Goal: Task Accomplishment & Management: Use online tool/utility

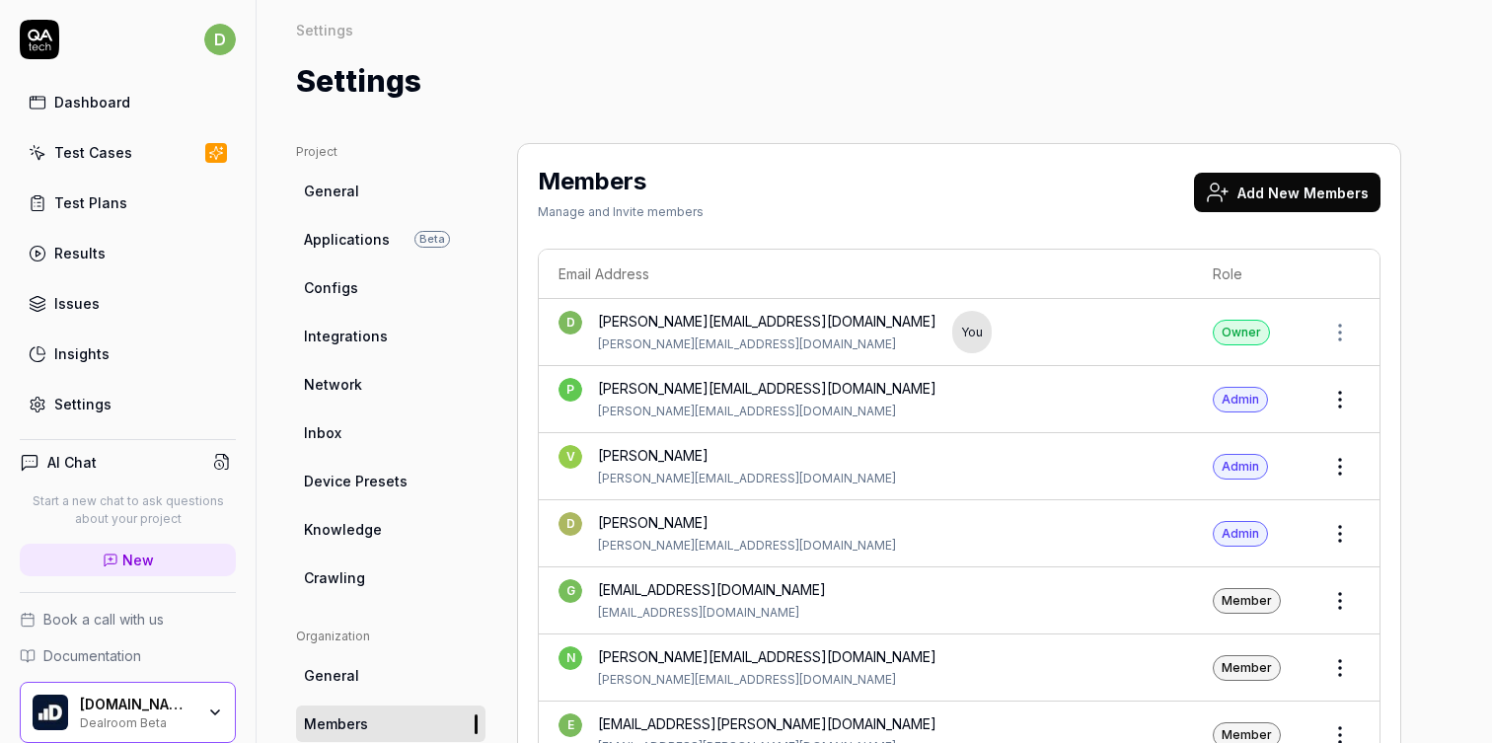
scroll to position [339, 0]
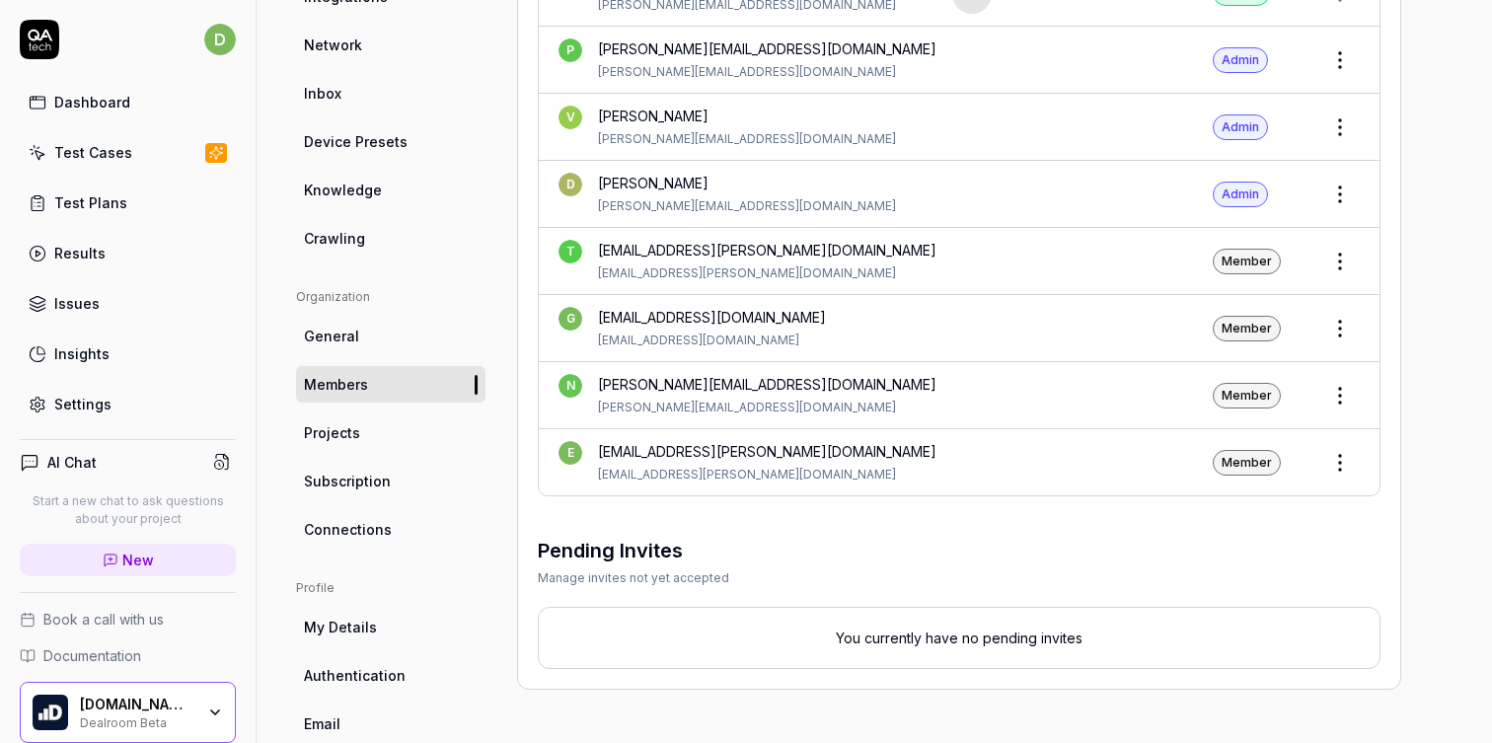
click at [111, 109] on div "Dashboard" at bounding box center [92, 102] width 76 height 21
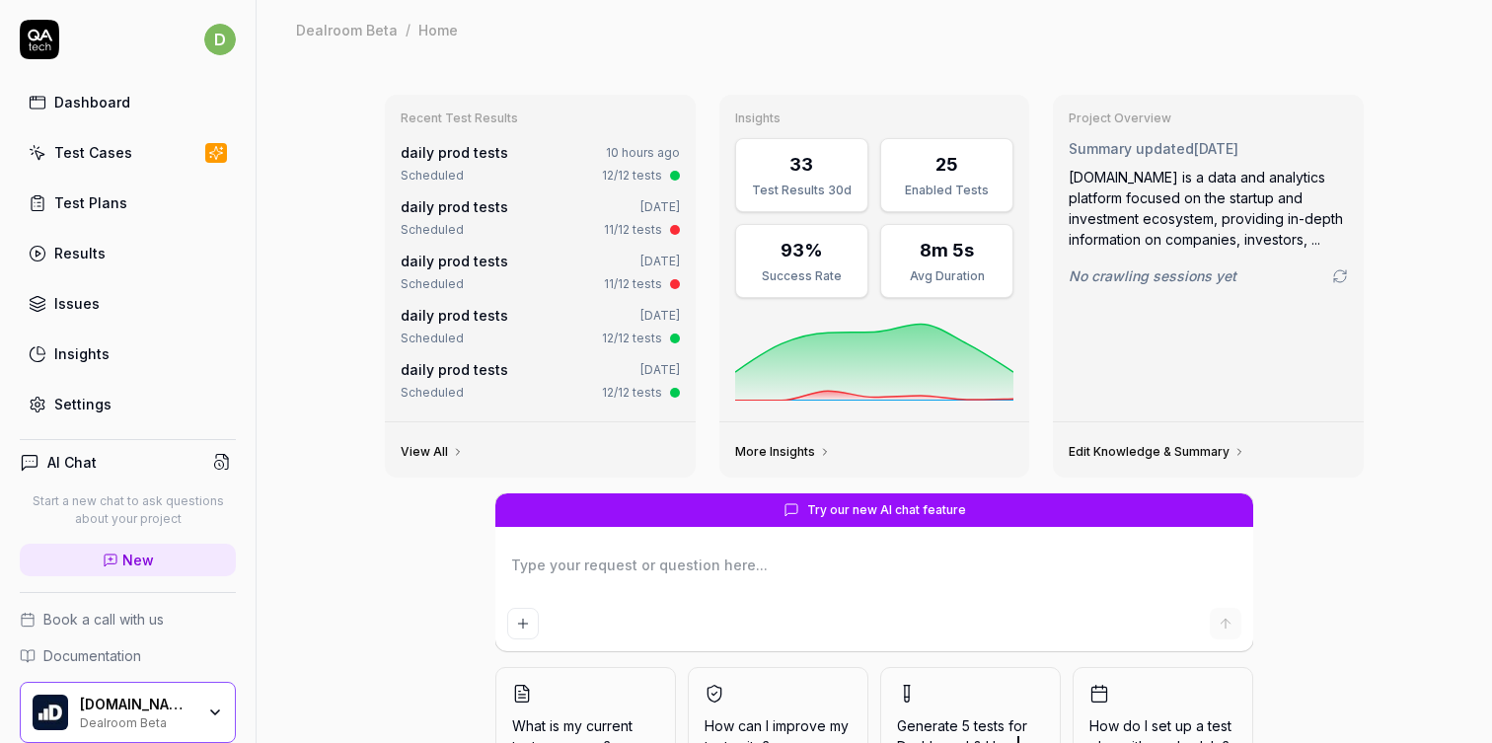
click at [770, 507] on div "Try our new AI chat feature" at bounding box center [874, 510] width 758 height 34
click at [106, 144] on div "Test Cases" at bounding box center [93, 152] width 78 height 21
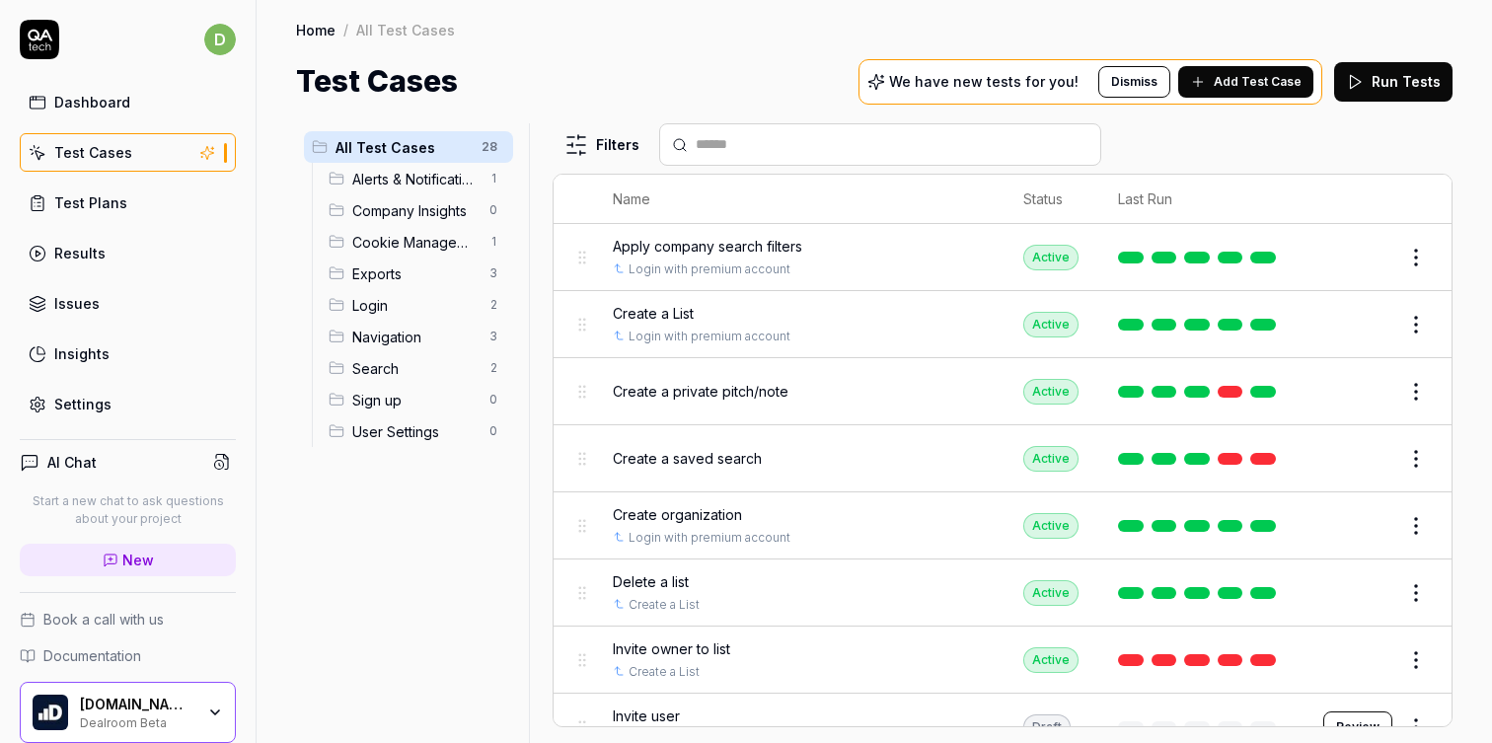
click at [210, 713] on div "[DOMAIN_NAME] B.V. Dealroom Beta" at bounding box center [128, 712] width 216 height 61
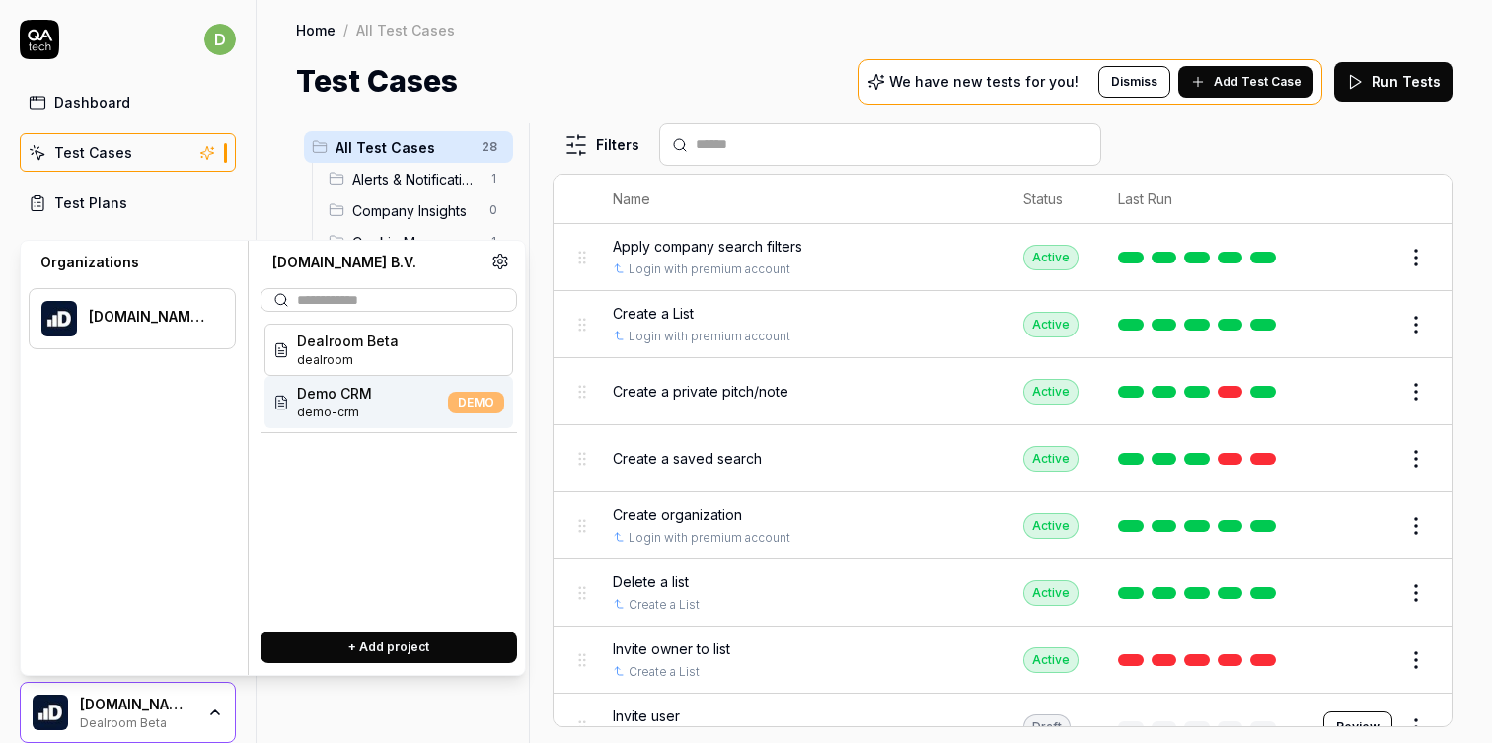
click at [313, 705] on div "All Test Cases 28 Alerts & Notifications 1 Company Insights 0 Cookie Management…" at bounding box center [408, 421] width 225 height 596
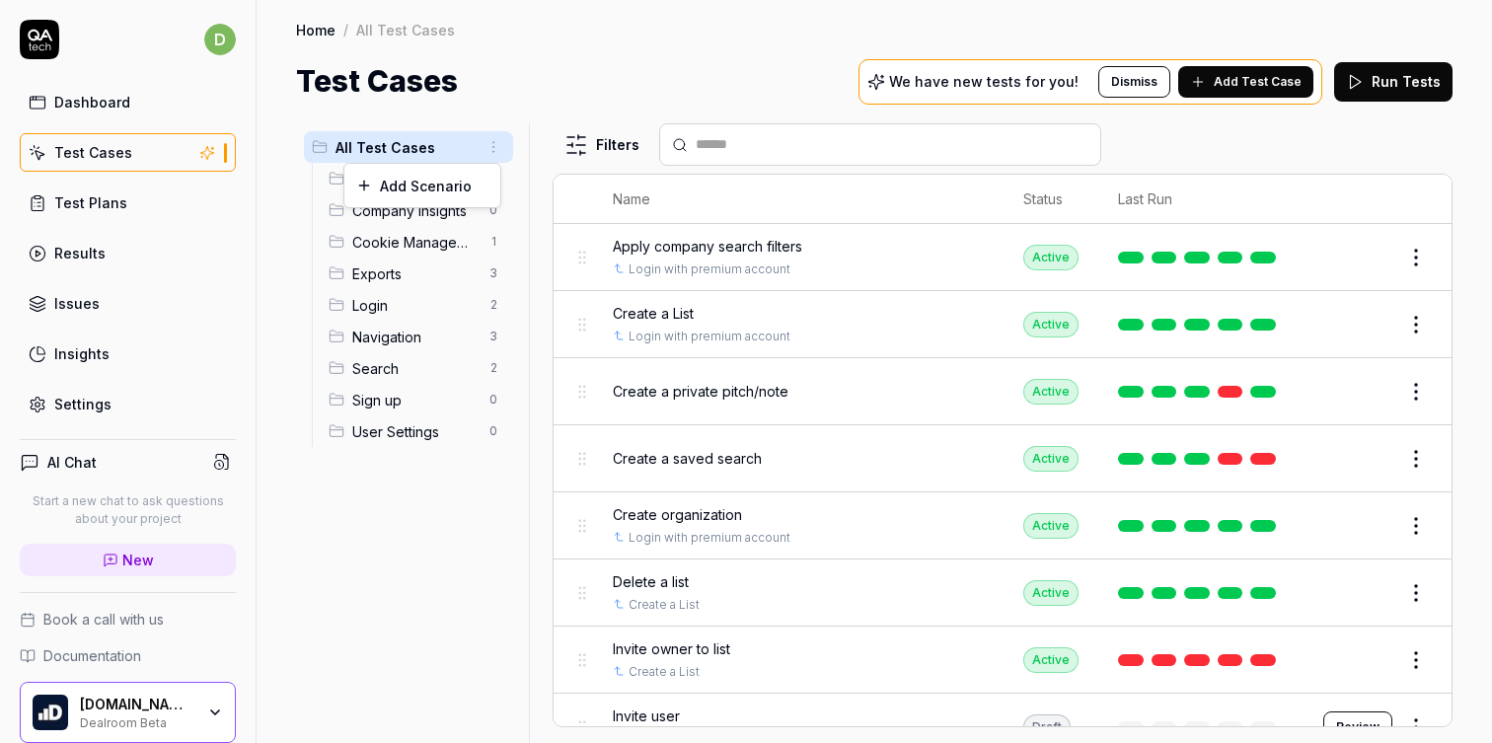
click at [491, 143] on html "d Dashboard Test Cases Test Plans Results Issues Insights Settings AI Chat Star…" at bounding box center [746, 371] width 1492 height 743
click at [550, 75] on html "d Dashboard Test Cases Test Plans Results Issues Insights Settings AI Chat Star…" at bounding box center [746, 371] width 1492 height 743
click at [148, 209] on link "Test Plans" at bounding box center [128, 203] width 216 height 38
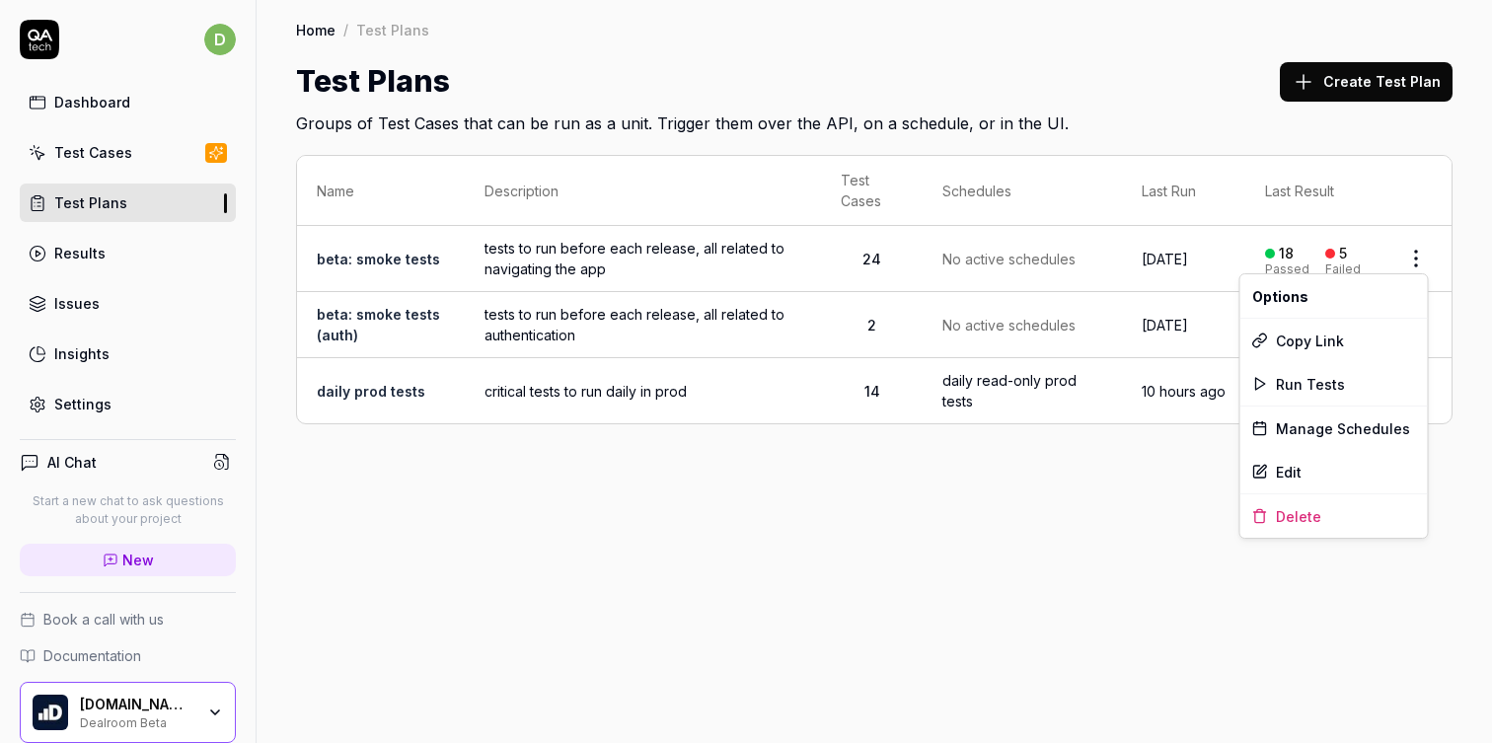
click at [1418, 259] on html "d Dashboard Test Cases Test Plans Results Issues Insights Settings AI Chat Star…" at bounding box center [746, 371] width 1492 height 743
click at [1305, 377] on span "Run Tests" at bounding box center [1310, 384] width 69 height 21
click at [1412, 266] on html "d Dashboard Test Cases Test Plans Results Issues Insights Settings AI Chat Star…" at bounding box center [746, 371] width 1492 height 743
click at [1009, 489] on html "d Dashboard Test Cases Test Plans Results Issues Insights Settings AI Chat Star…" at bounding box center [746, 371] width 1492 height 743
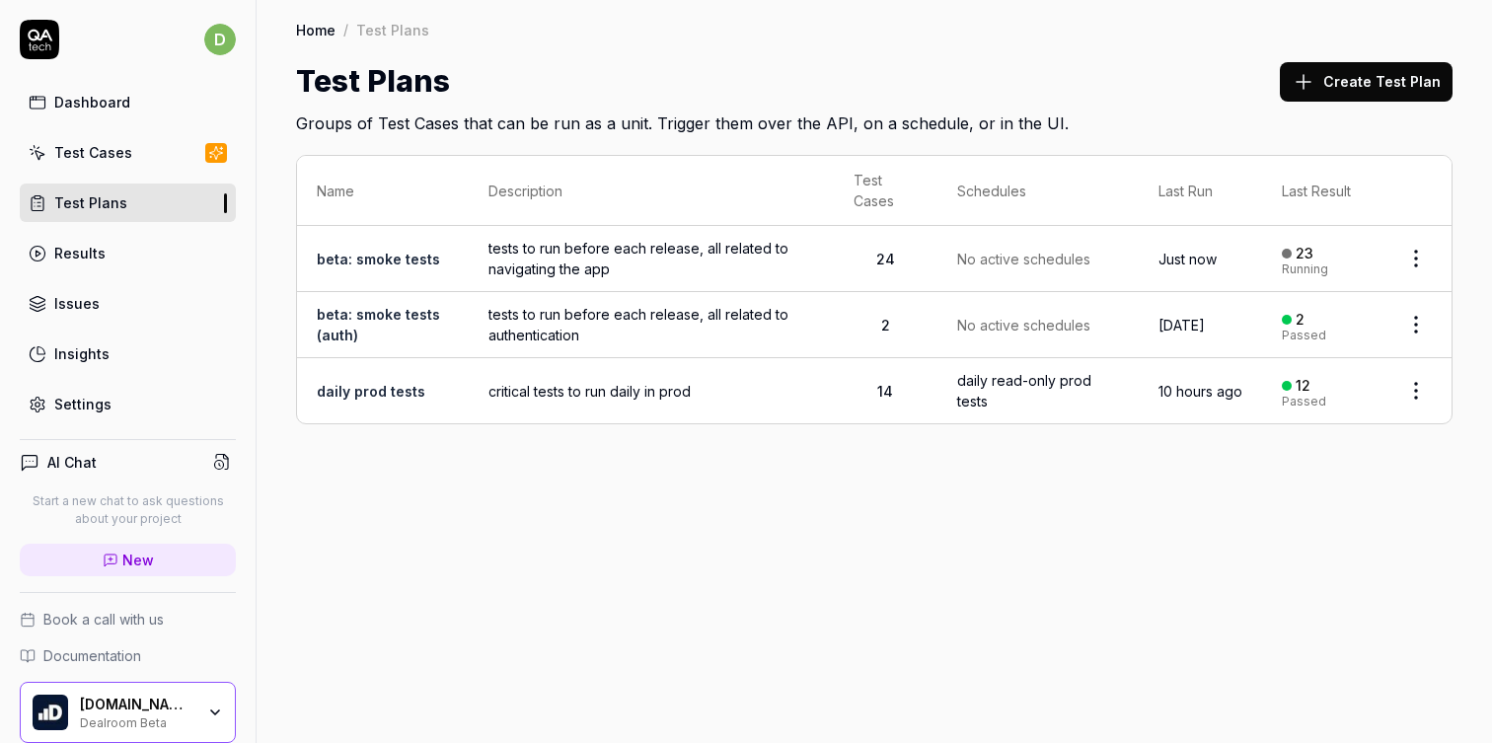
click at [140, 159] on link "Test Cases" at bounding box center [128, 152] width 216 height 38
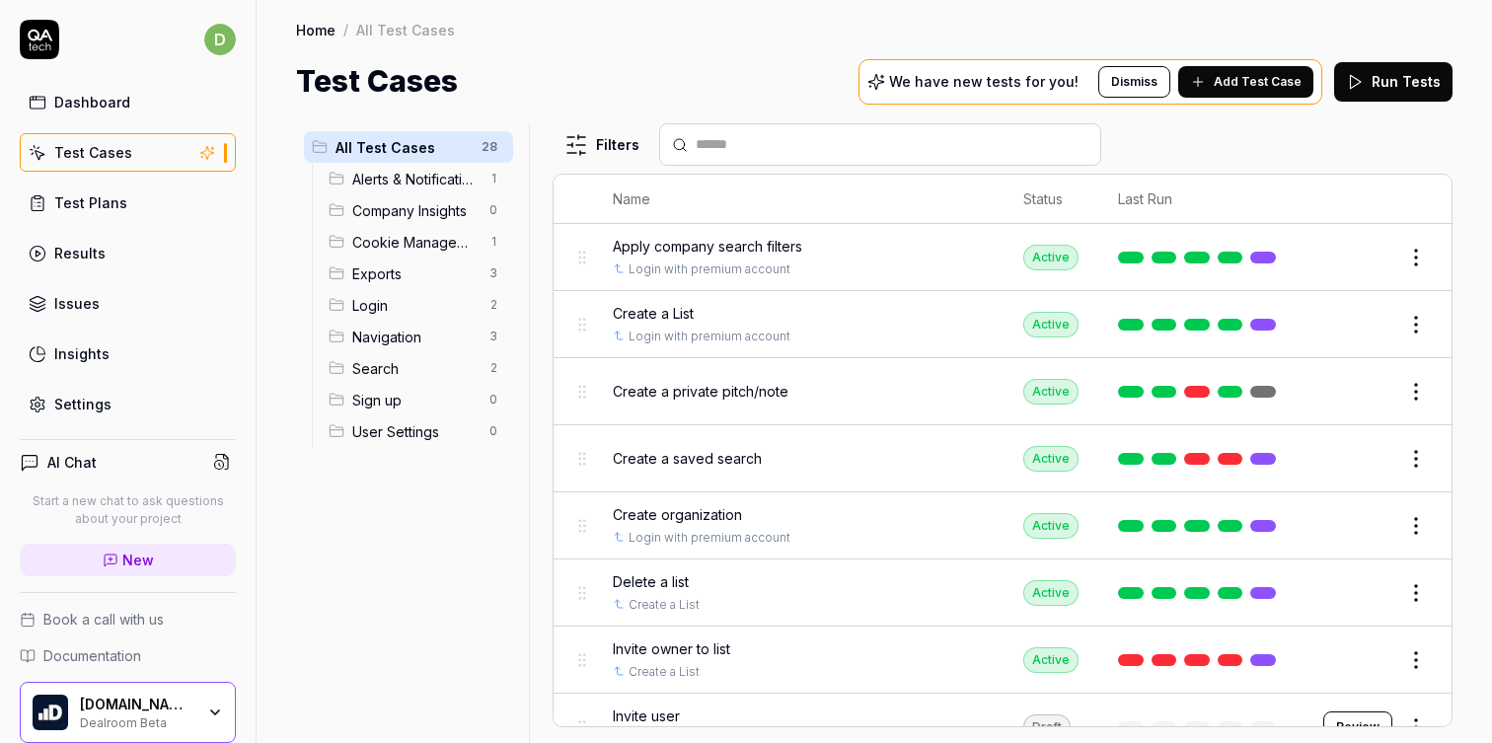
click at [112, 209] on div "Test Plans" at bounding box center [90, 202] width 73 height 21
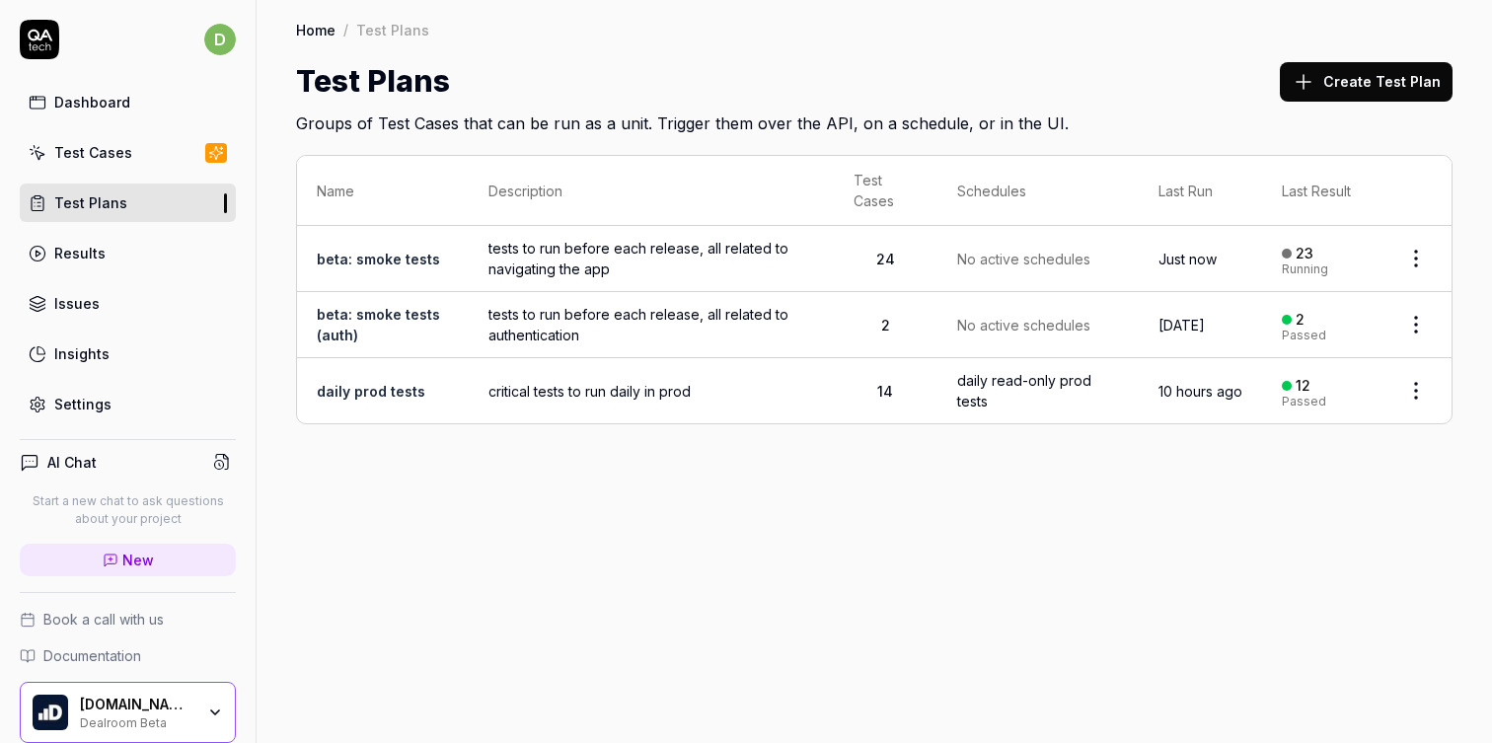
click at [103, 247] on link "Results" at bounding box center [128, 253] width 216 height 38
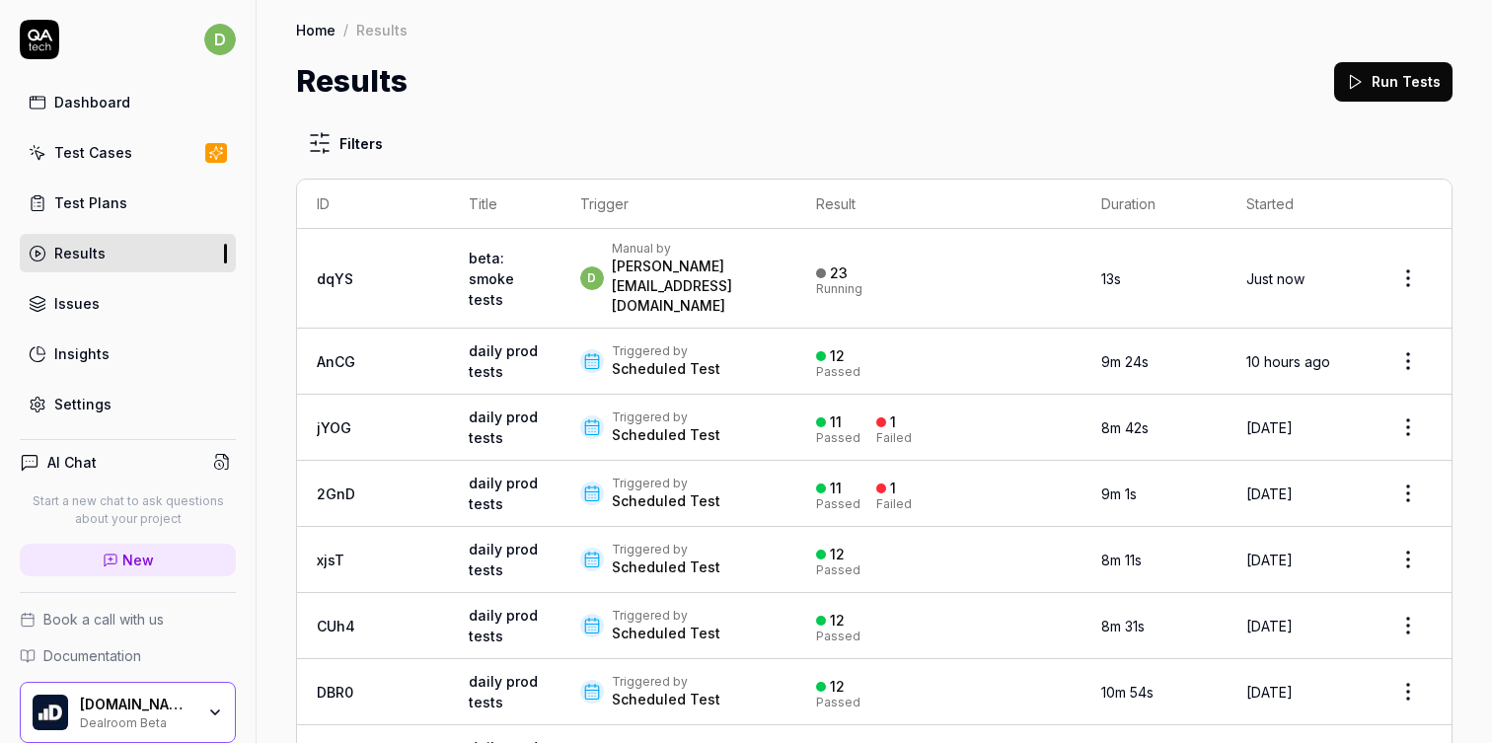
click at [1400, 263] on html "d Dashboard Test Cases Test Plans Results Issues Insights Settings AI Chat Star…" at bounding box center [746, 371] width 1492 height 743
click at [1335, 351] on span "Stop all tests" at bounding box center [1332, 361] width 91 height 21
click at [167, 212] on link "Test Plans" at bounding box center [128, 203] width 216 height 38
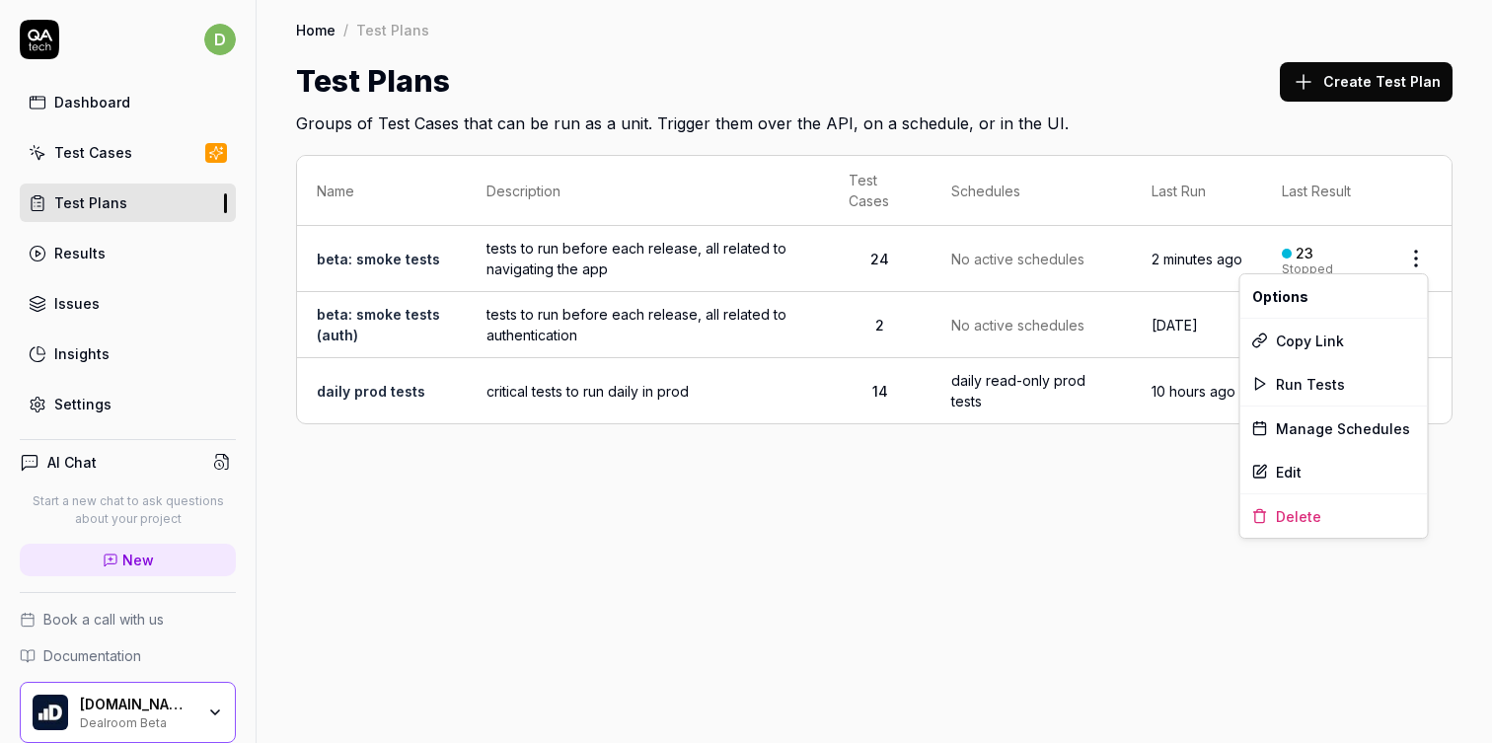
click at [1413, 253] on html "d Dashboard Test Cases Test Plans Results Issues Insights Settings AI Chat Star…" at bounding box center [746, 371] width 1492 height 743
click at [1314, 384] on span "Run Tests" at bounding box center [1310, 384] width 69 height 21
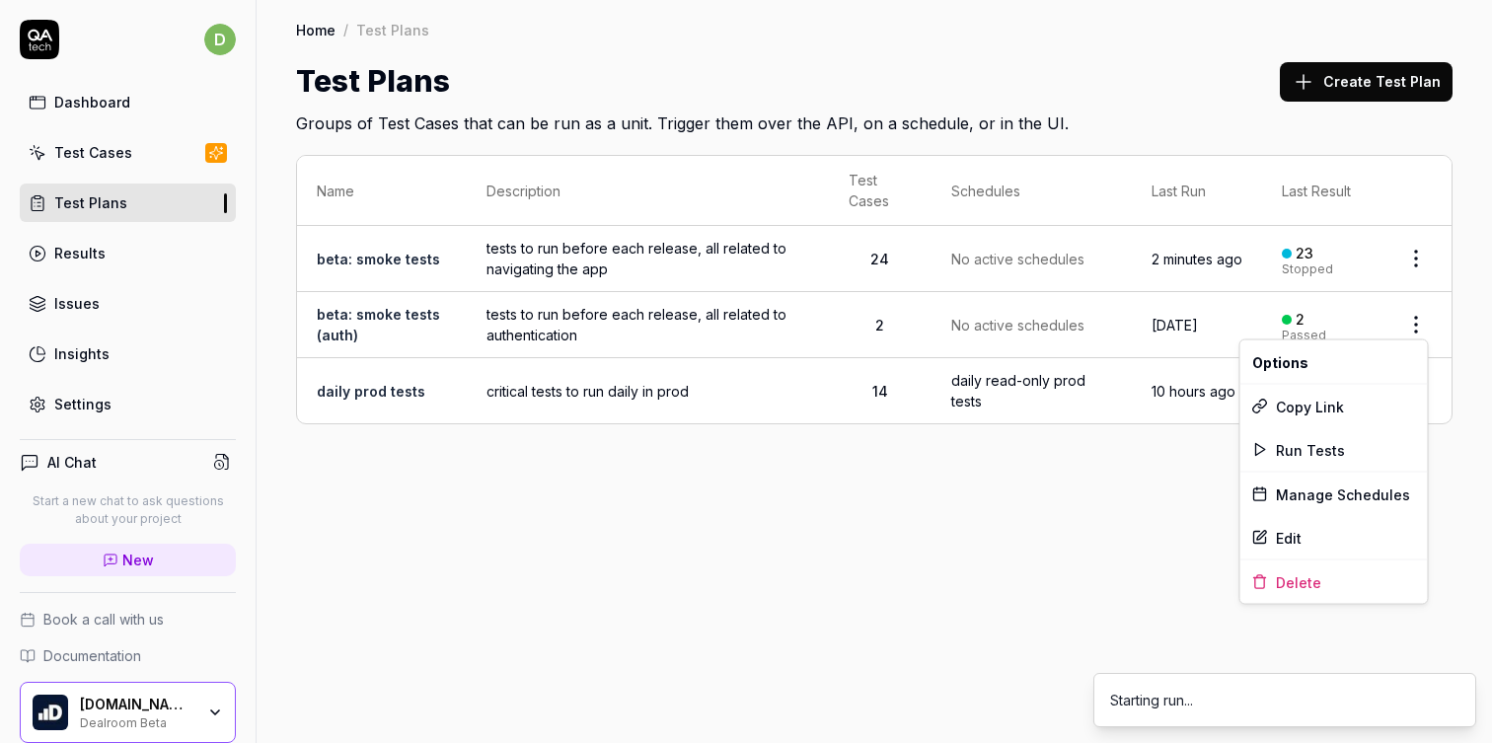
click at [1417, 329] on html "d Dashboard Test Cases Test Plans Results Issues Insights Settings AI Chat Star…" at bounding box center [746, 371] width 1492 height 743
click at [1319, 446] on span "Run Tests" at bounding box center [1310, 449] width 69 height 21
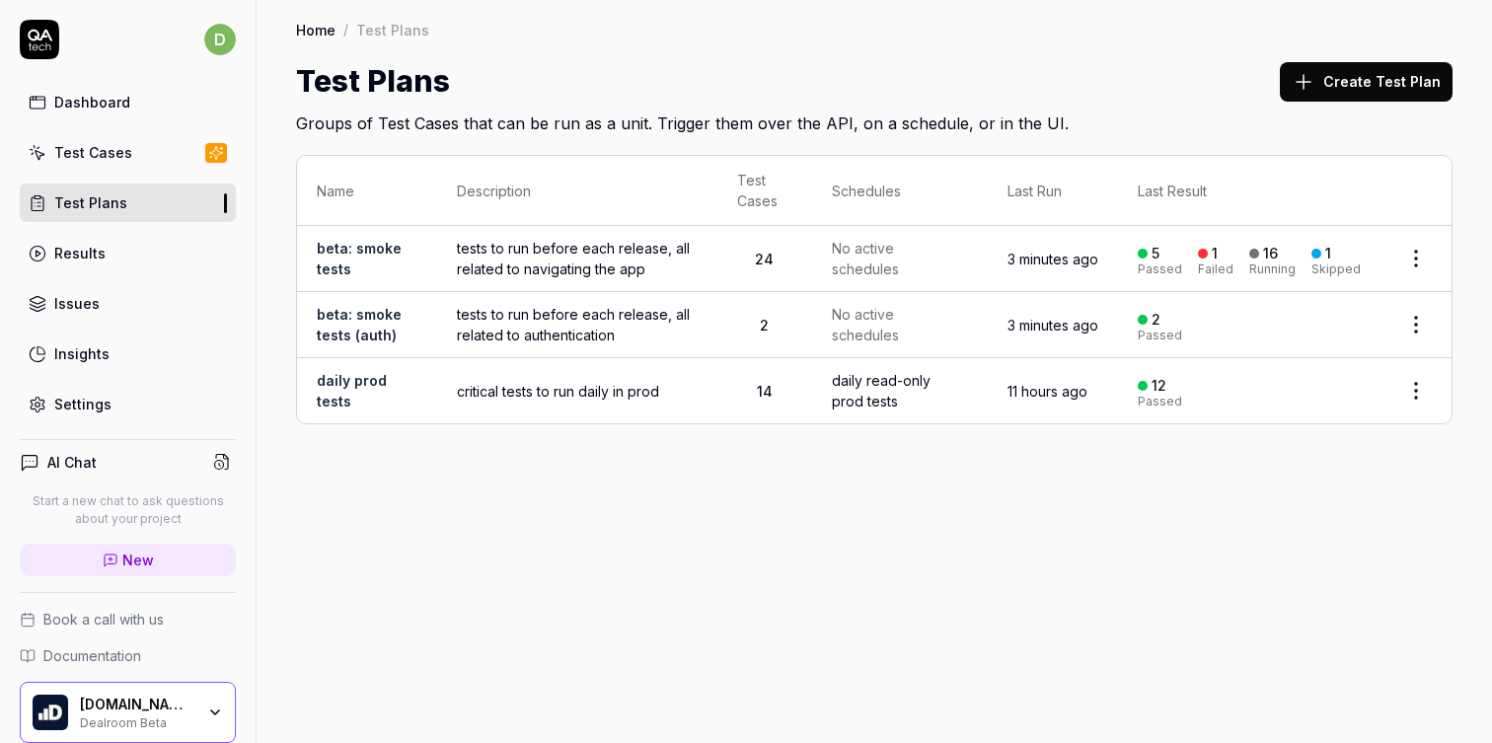
click at [628, 272] on span "tests to run before each release, all related to navigating the app" at bounding box center [577, 258] width 241 height 41
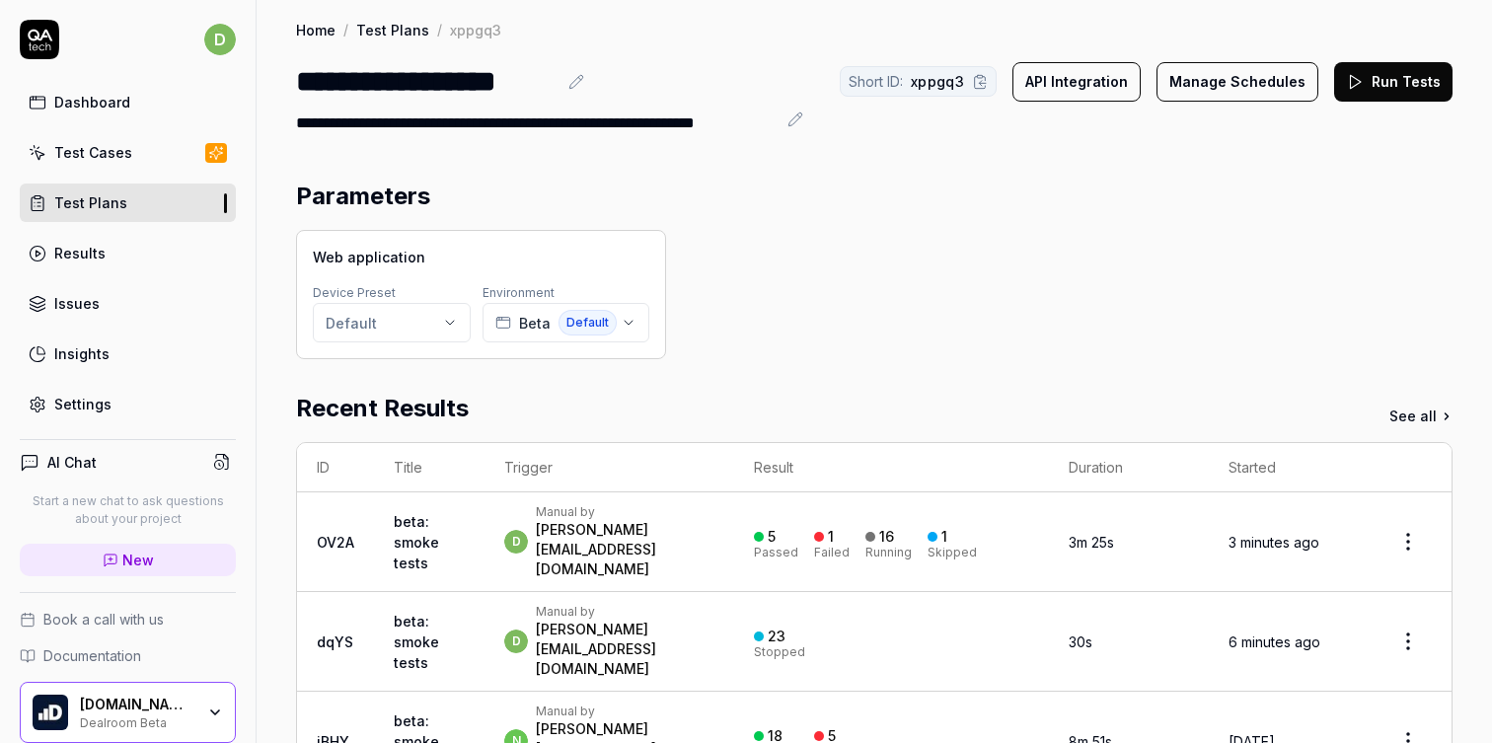
click at [93, 260] on div "Results" at bounding box center [79, 253] width 51 height 21
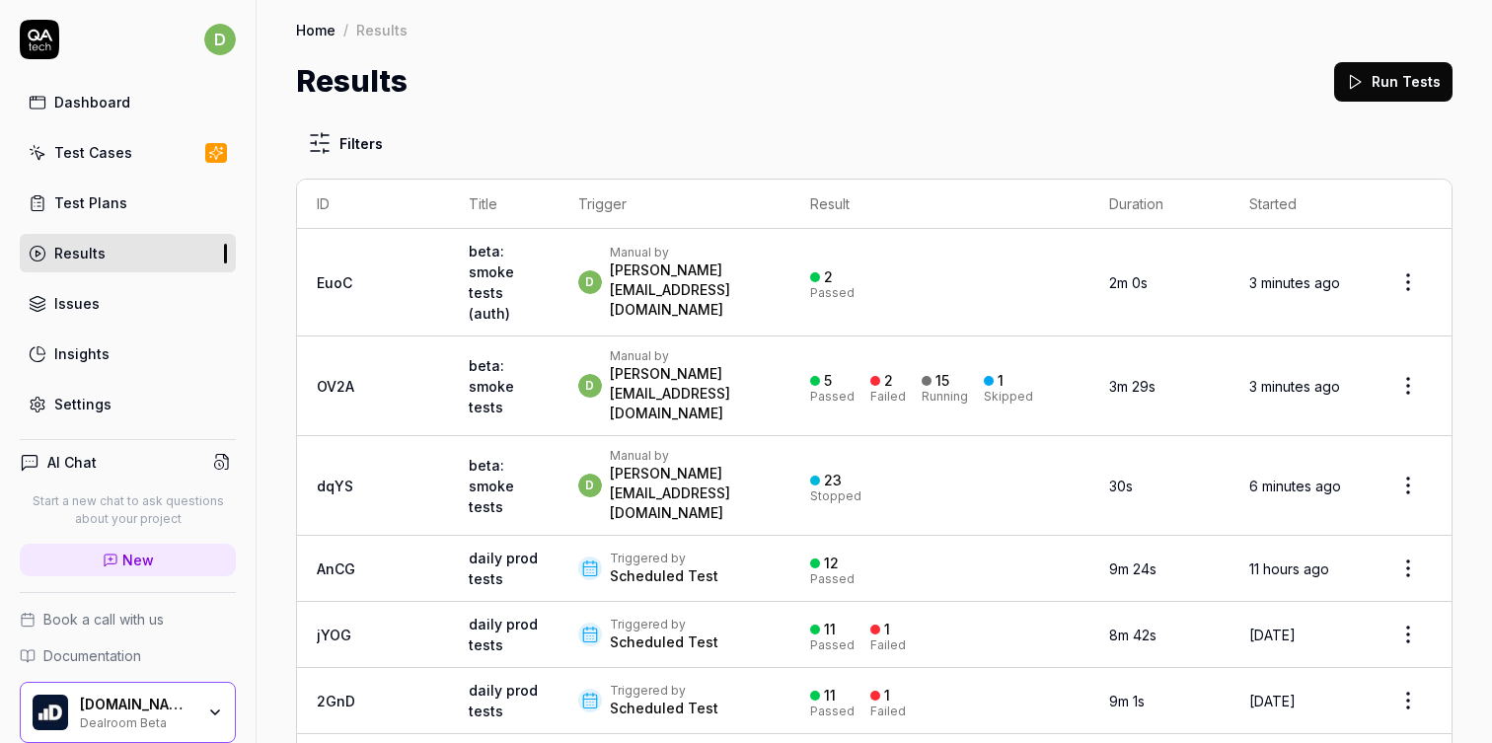
click at [1089, 401] on td "3m 29s" at bounding box center [1159, 386] width 140 height 100
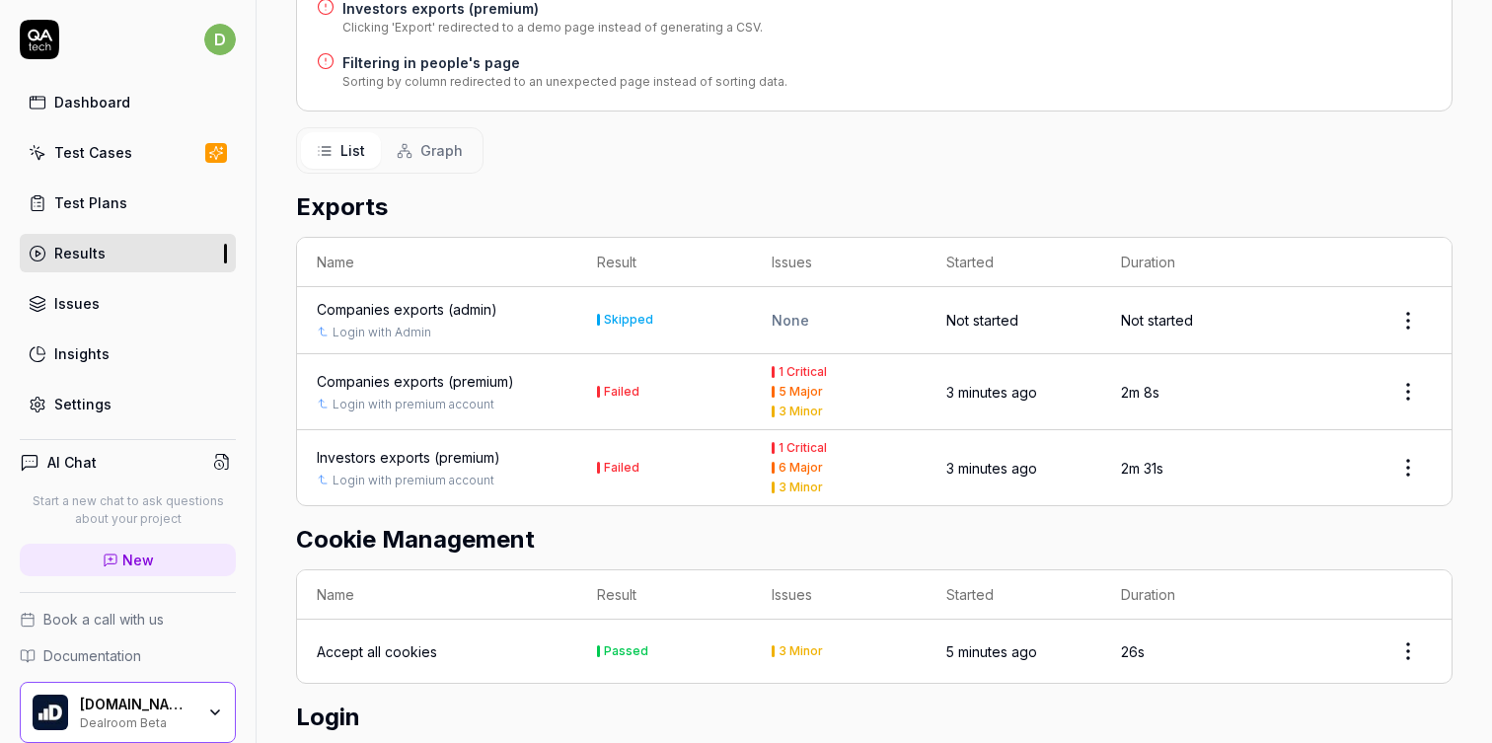
scroll to position [762, 0]
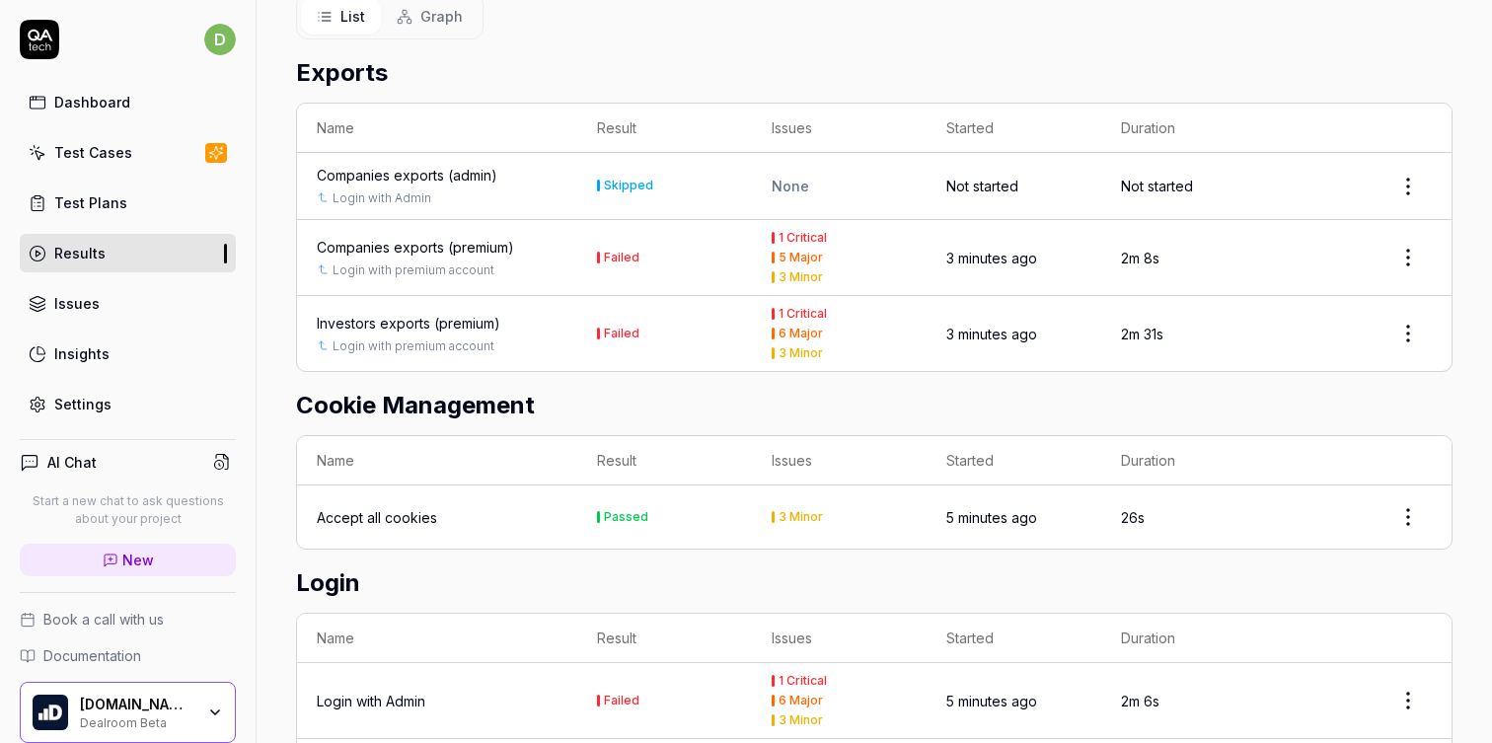
click at [465, 237] on div "Companies exports (premium)" at bounding box center [415, 247] width 197 height 21
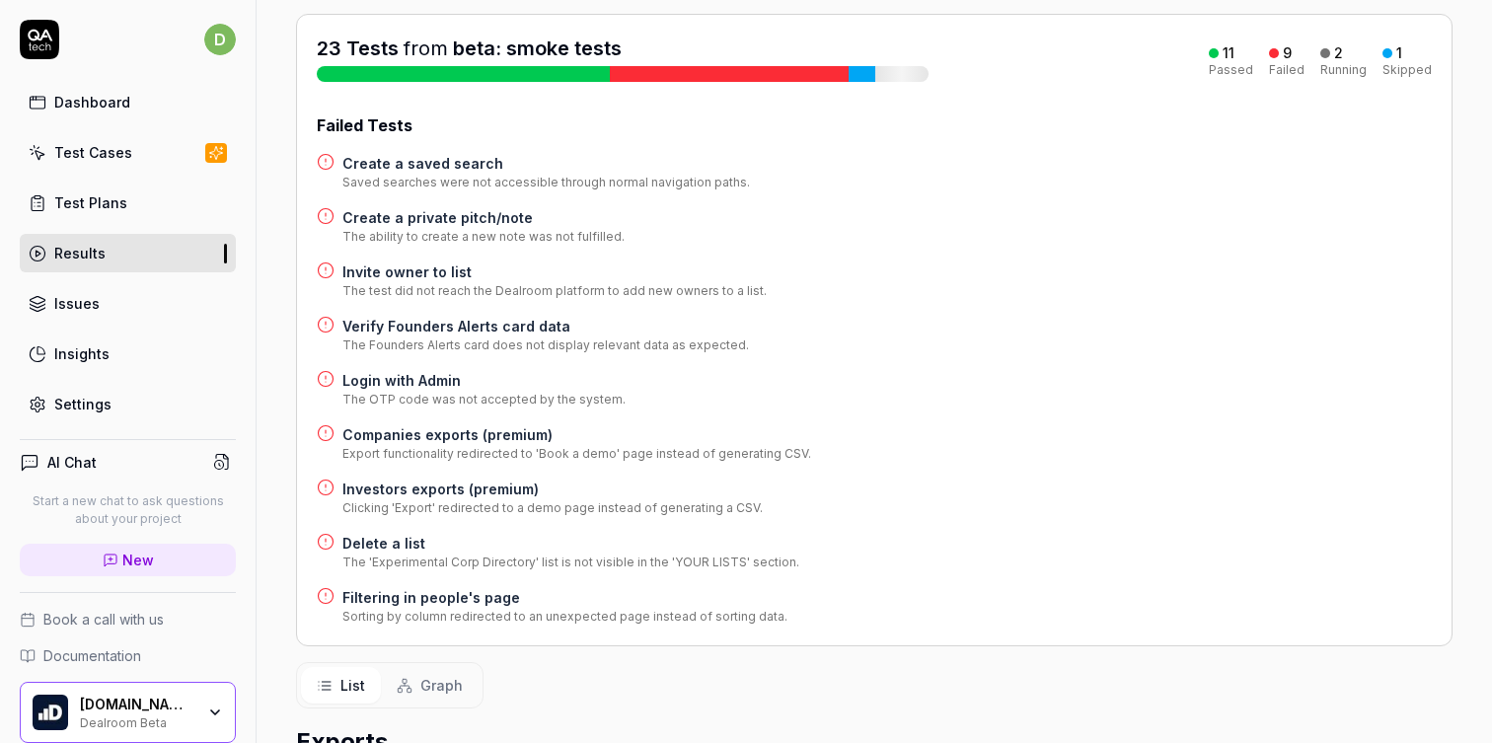
scroll to position [116, 0]
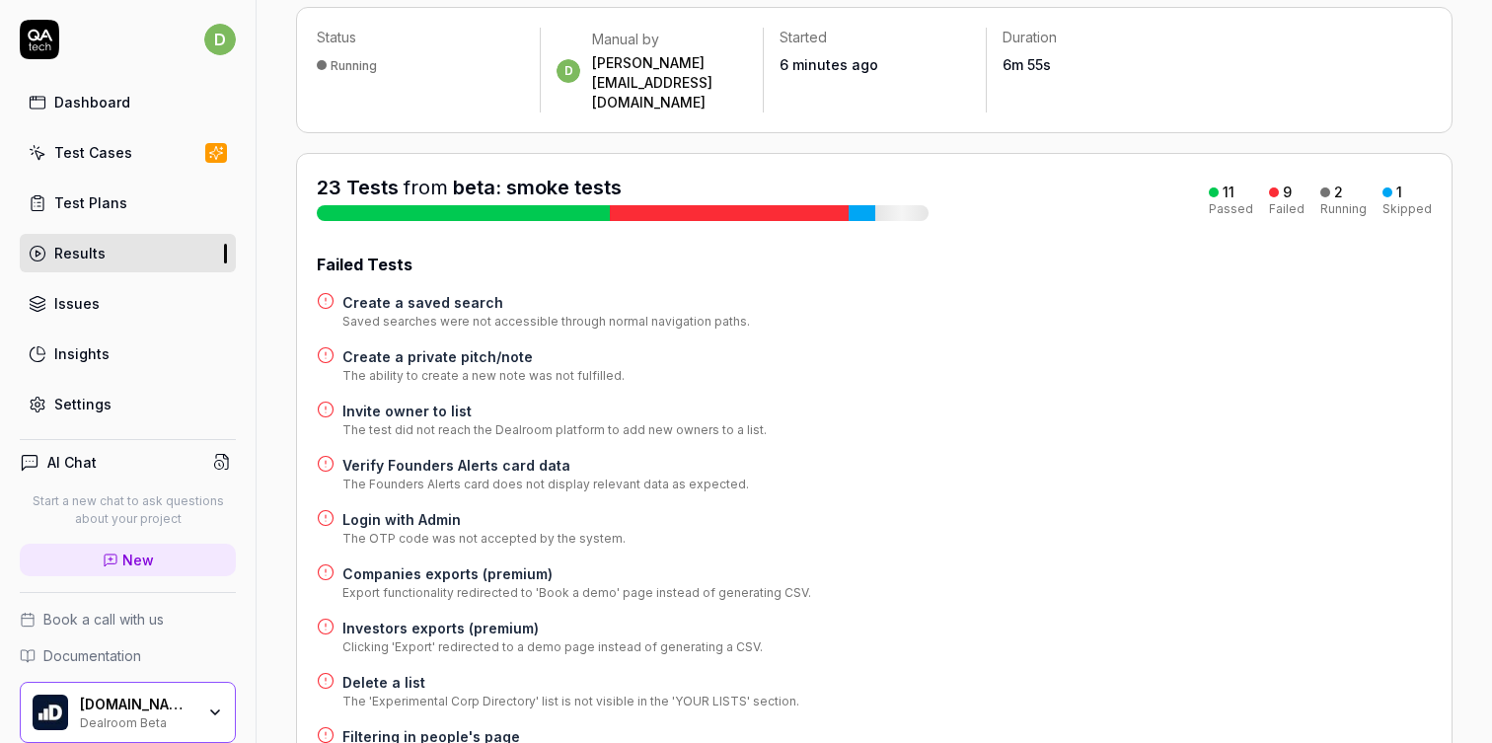
click at [452, 292] on h4 "Create a saved search" at bounding box center [546, 302] width 408 height 21
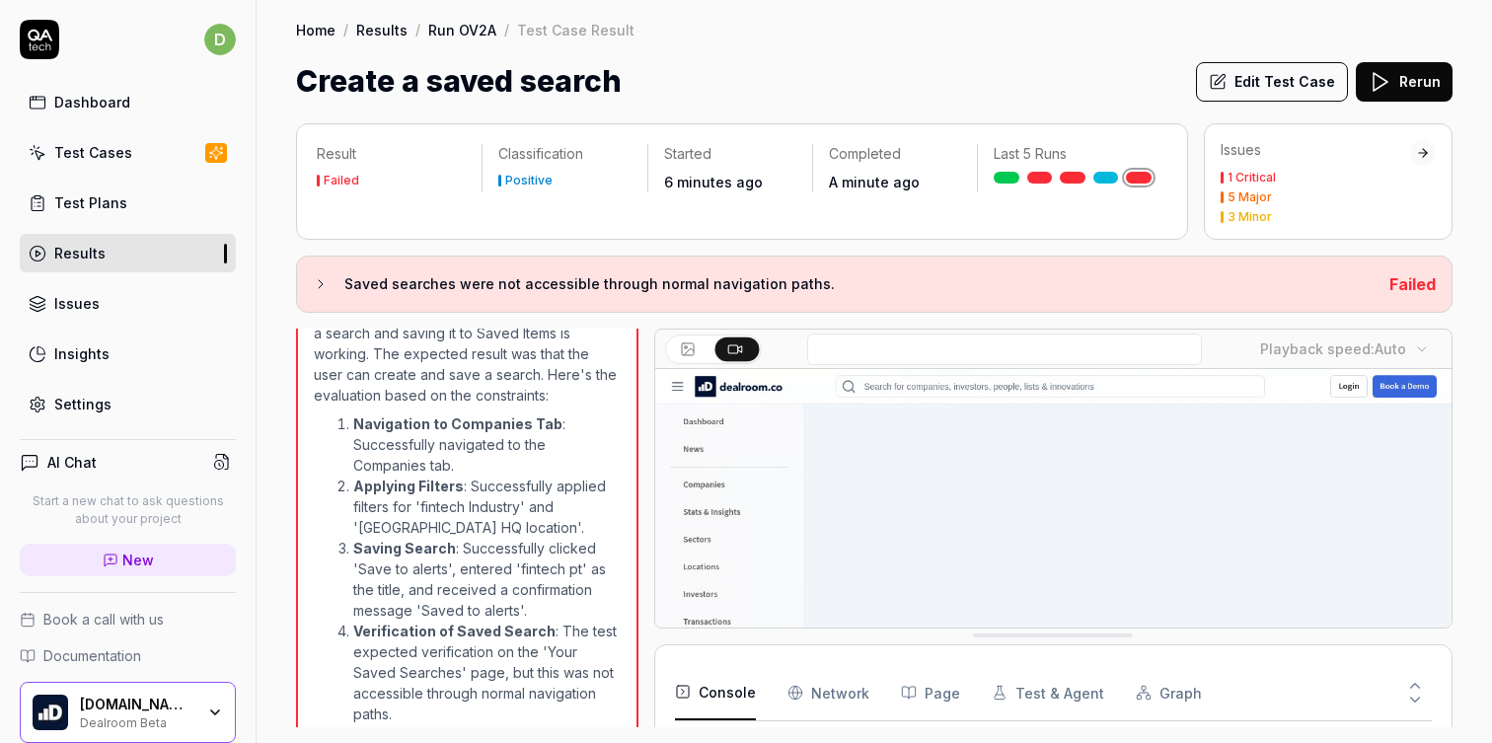
scroll to position [2055, 0]
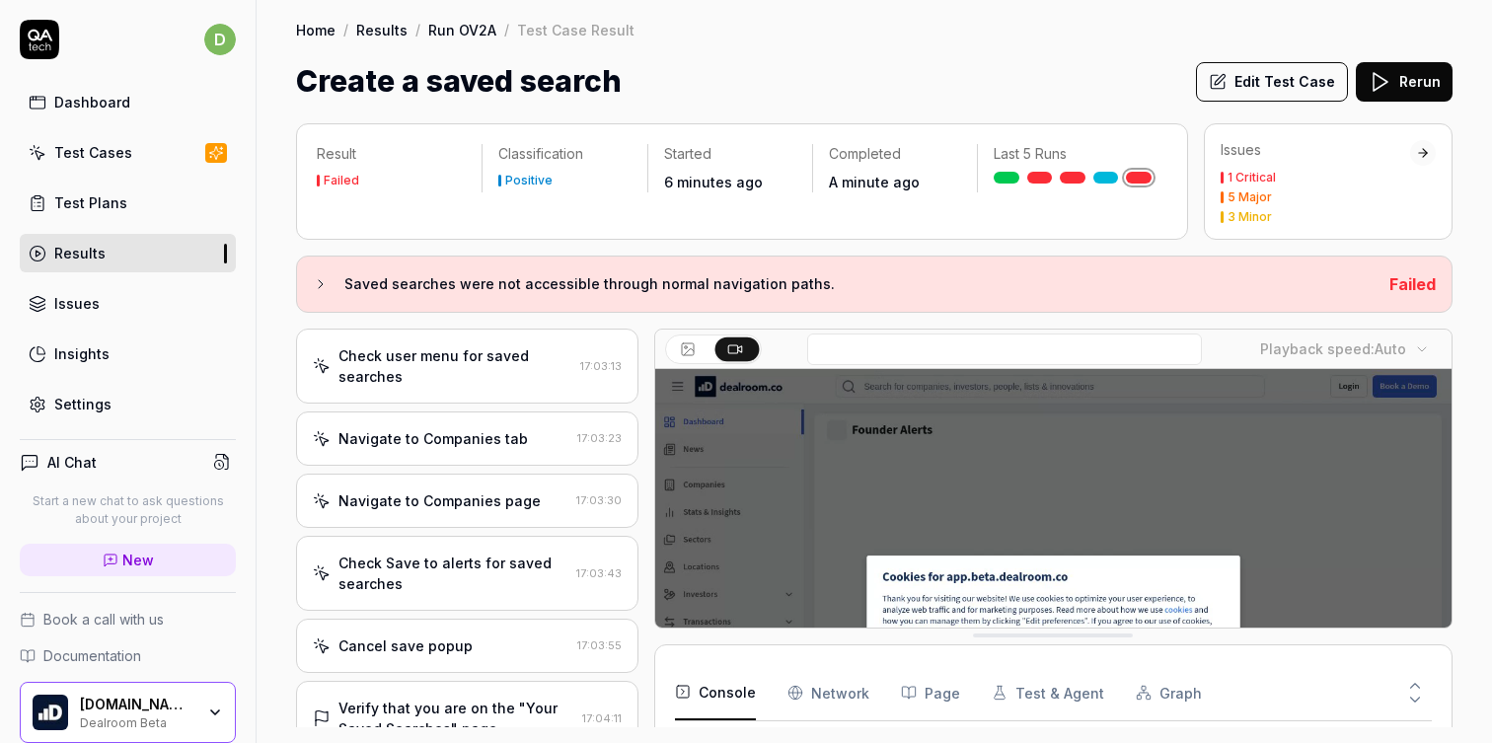
click at [520, 478] on div "Navigate to Companies page 17:03:30" at bounding box center [467, 501] width 342 height 54
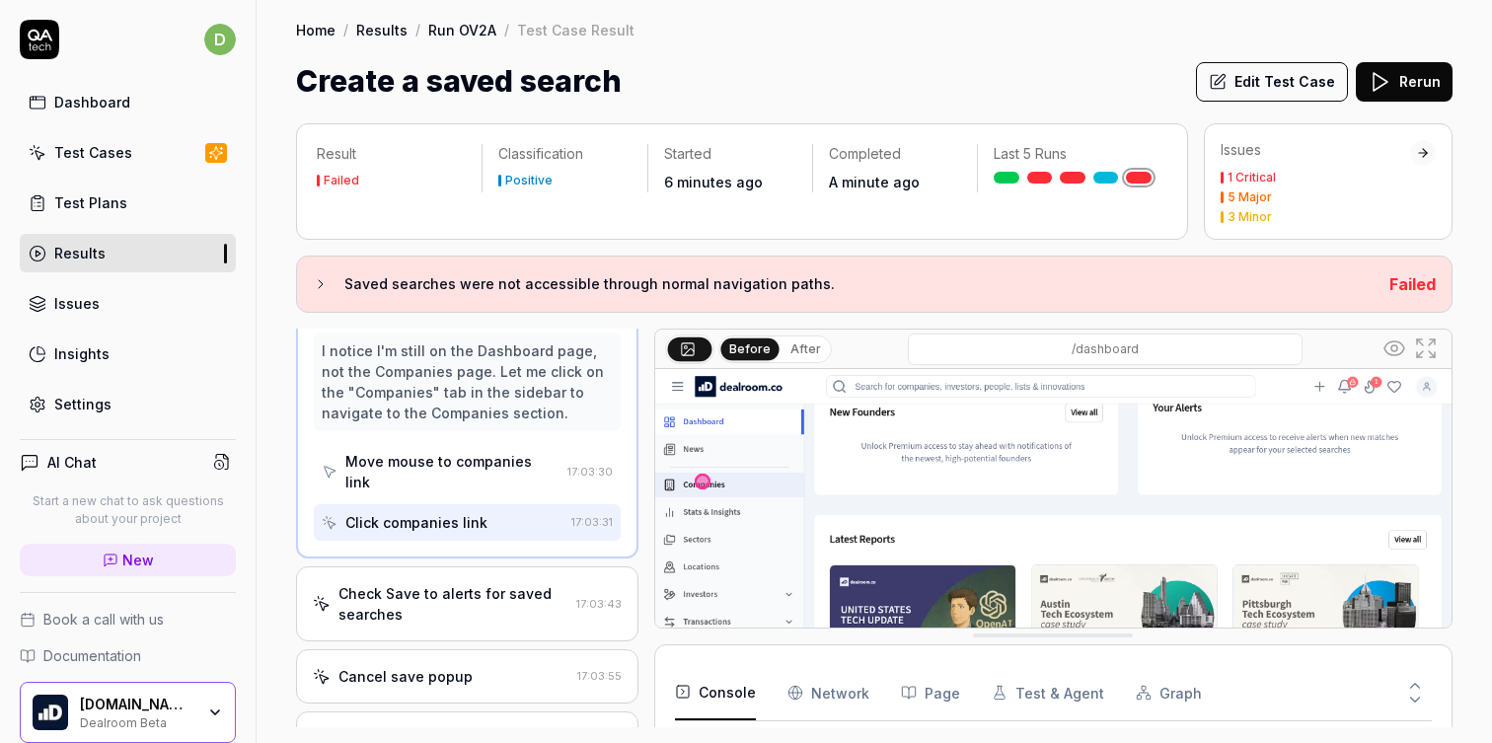
scroll to position [1813, 0]
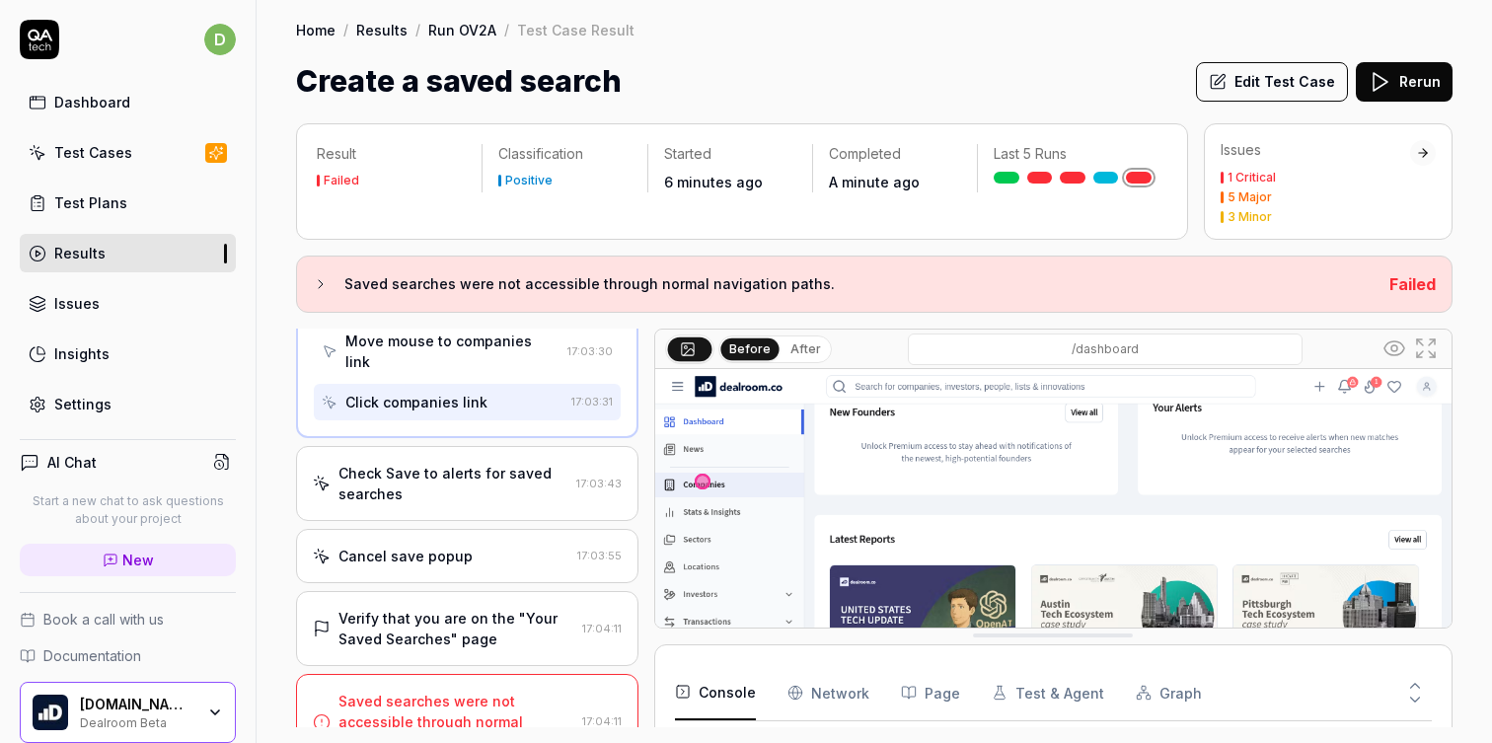
click at [530, 463] on div "Check Save to alerts for saved searches" at bounding box center [453, 483] width 230 height 41
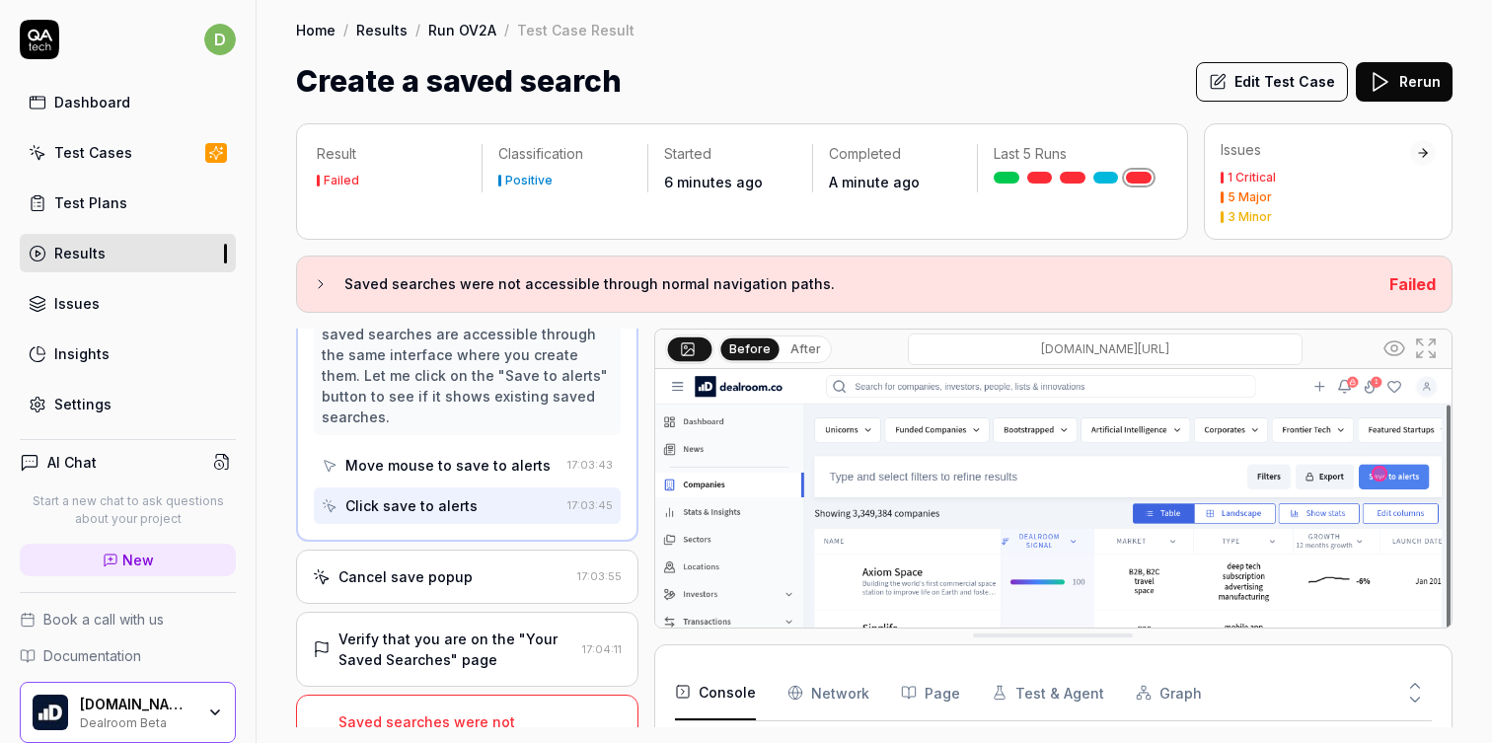
click at [481, 566] on div "Cancel save popup" at bounding box center [441, 576] width 257 height 21
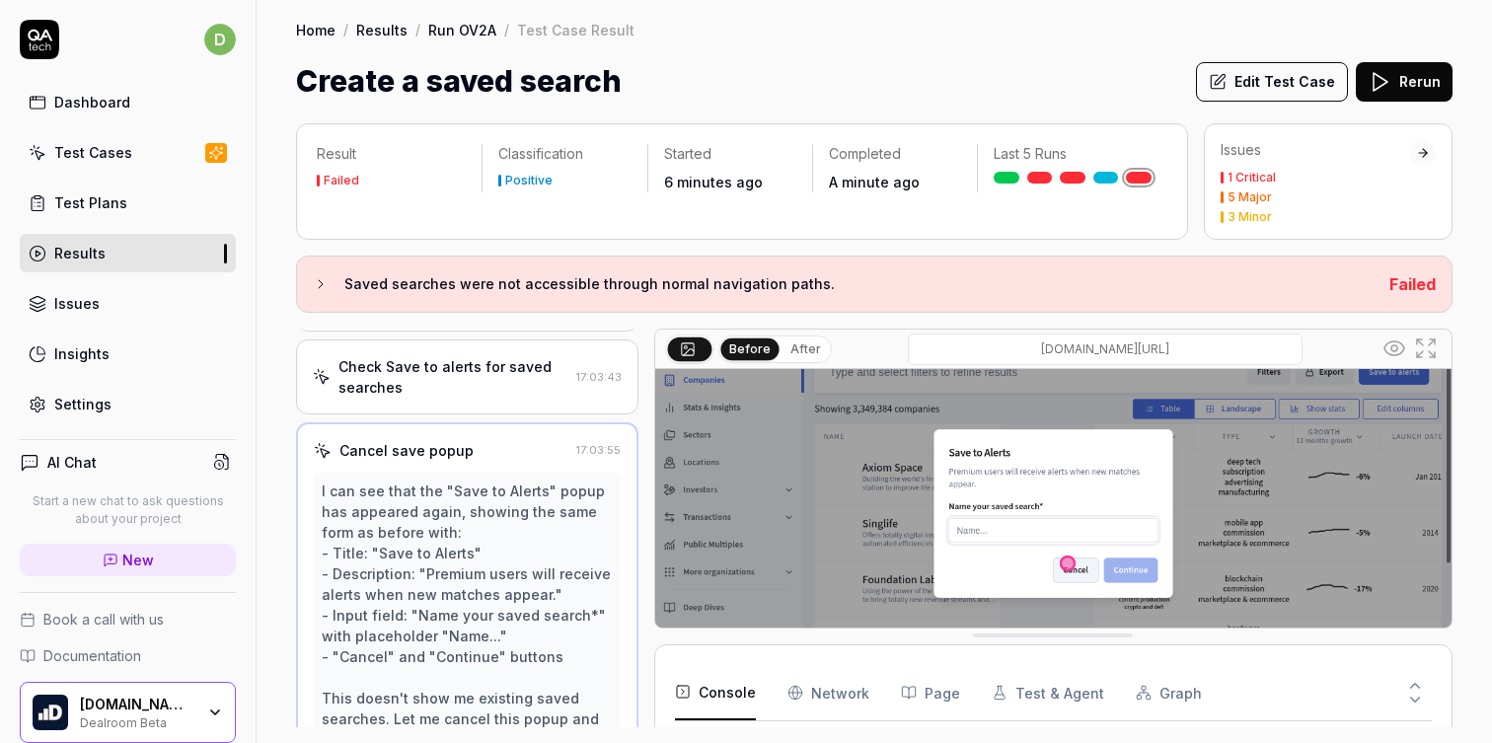
scroll to position [106, 0]
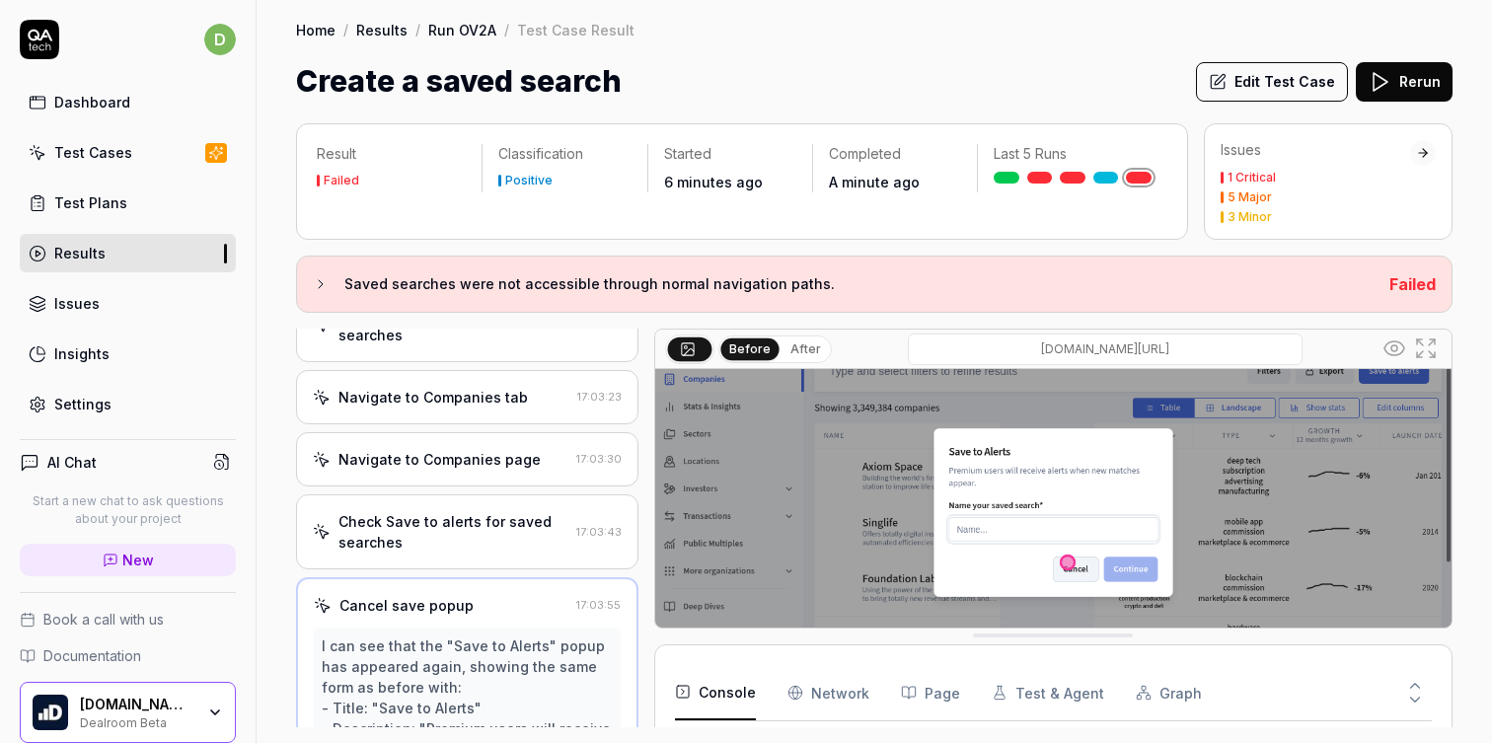
click at [512, 511] on div "Check Save to alerts for saved searches" at bounding box center [453, 531] width 230 height 41
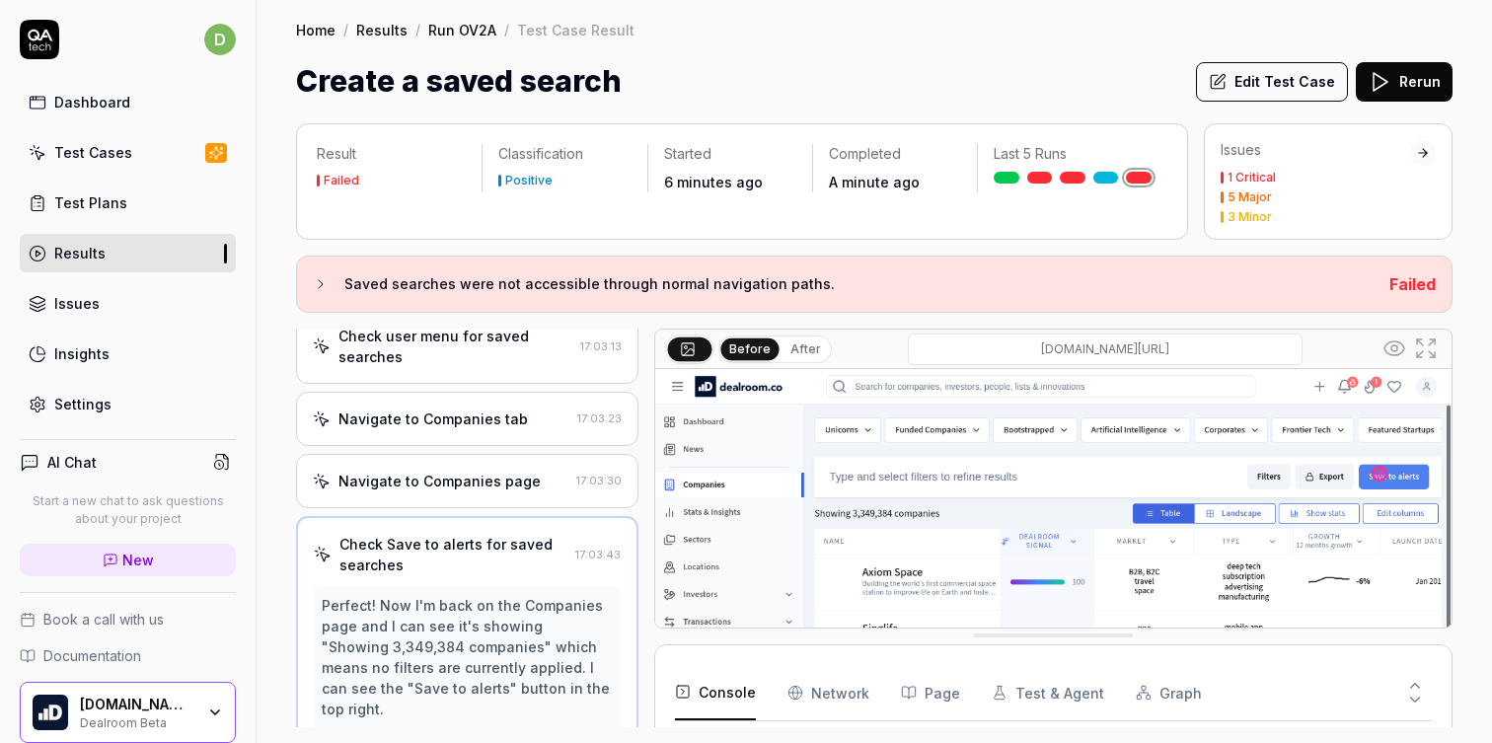
scroll to position [1515, 0]
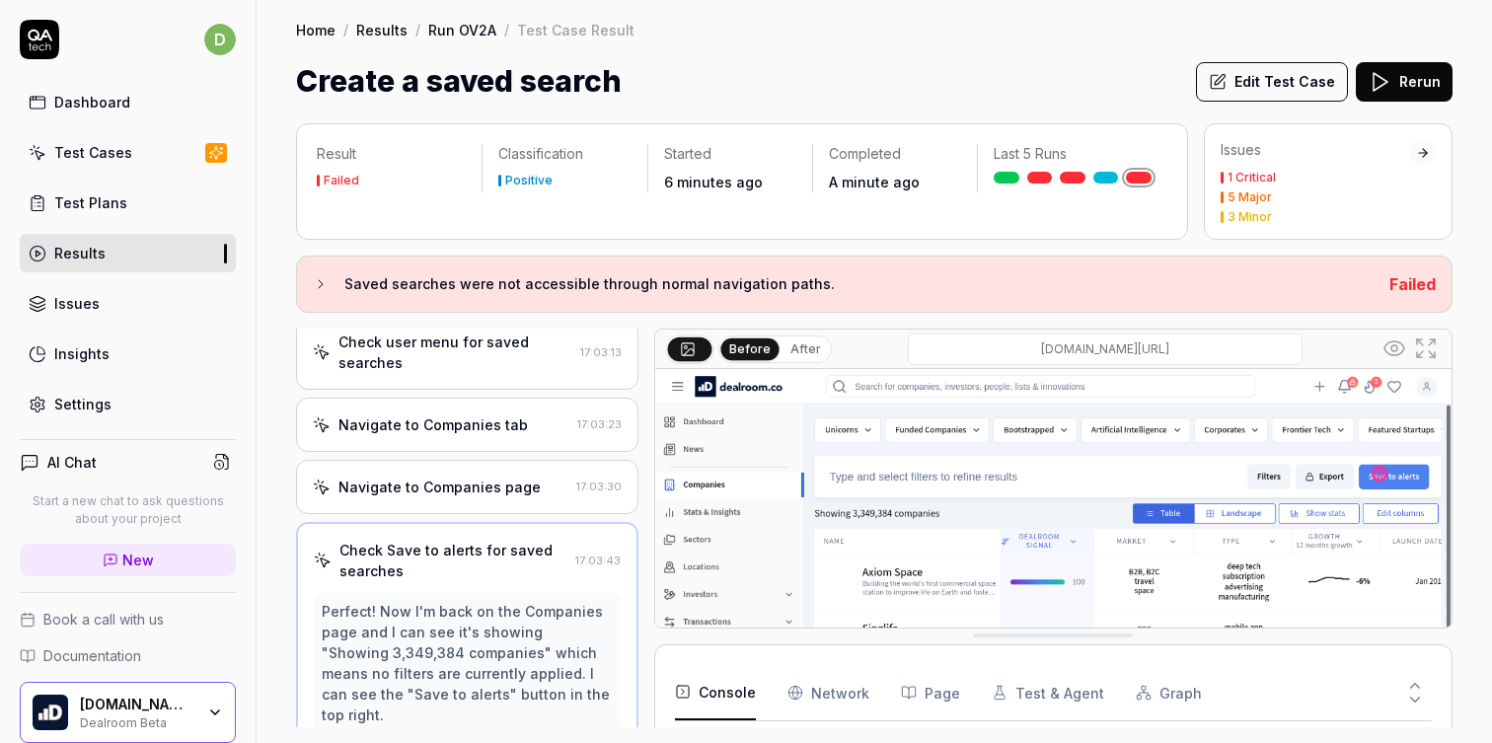
click at [1241, 68] on button "Edit Test Case" at bounding box center [1272, 81] width 152 height 39
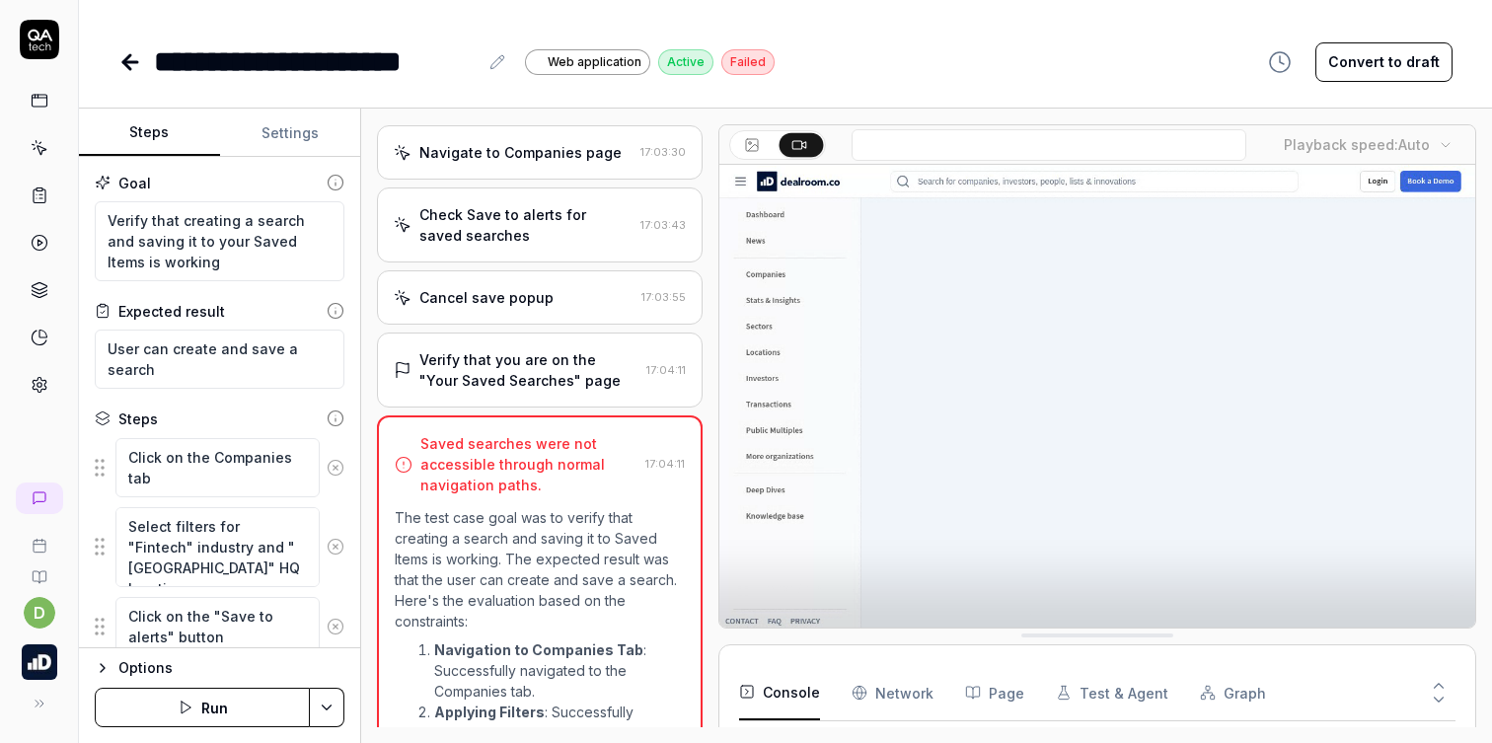
scroll to position [1018, 0]
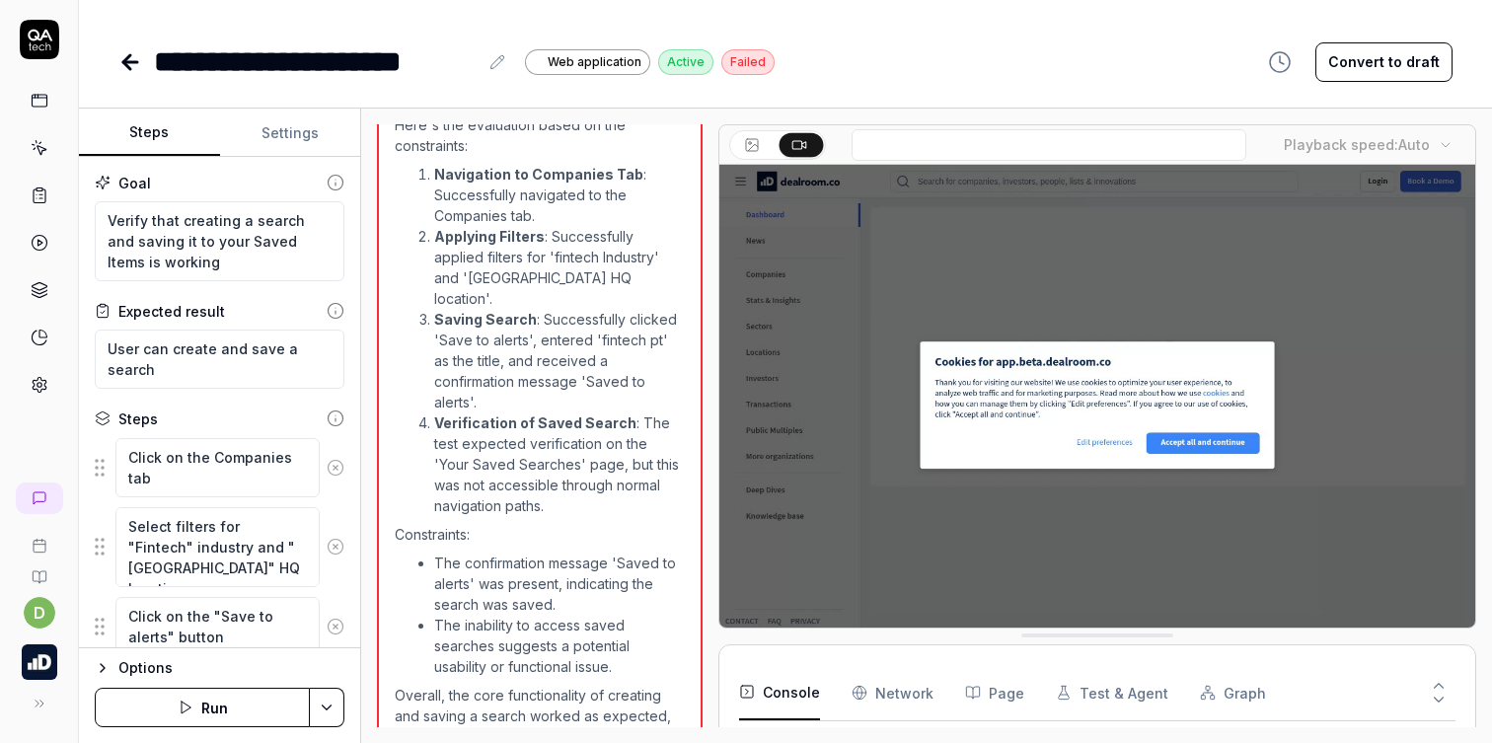
type textarea "*"
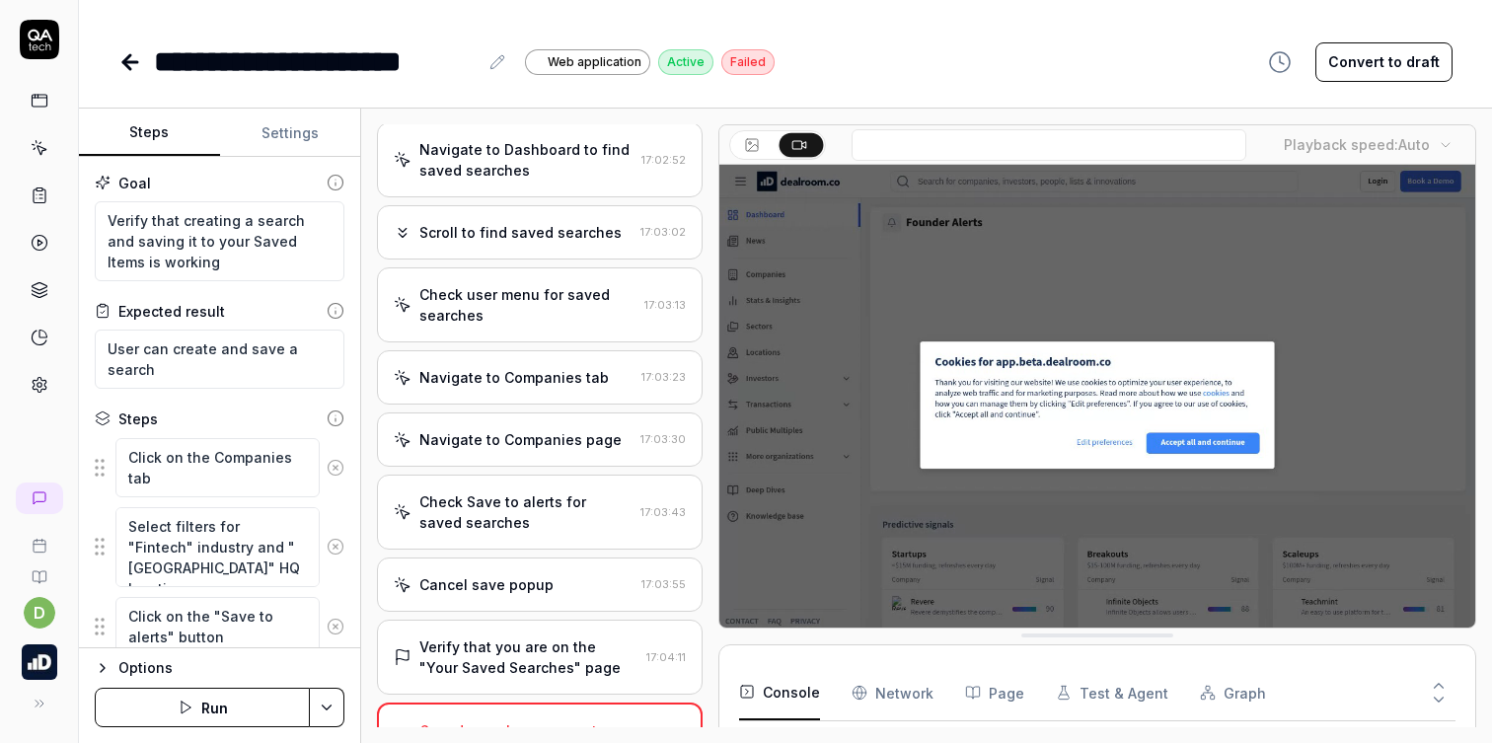
click at [497, 429] on div "Navigate to Companies page" at bounding box center [520, 439] width 202 height 21
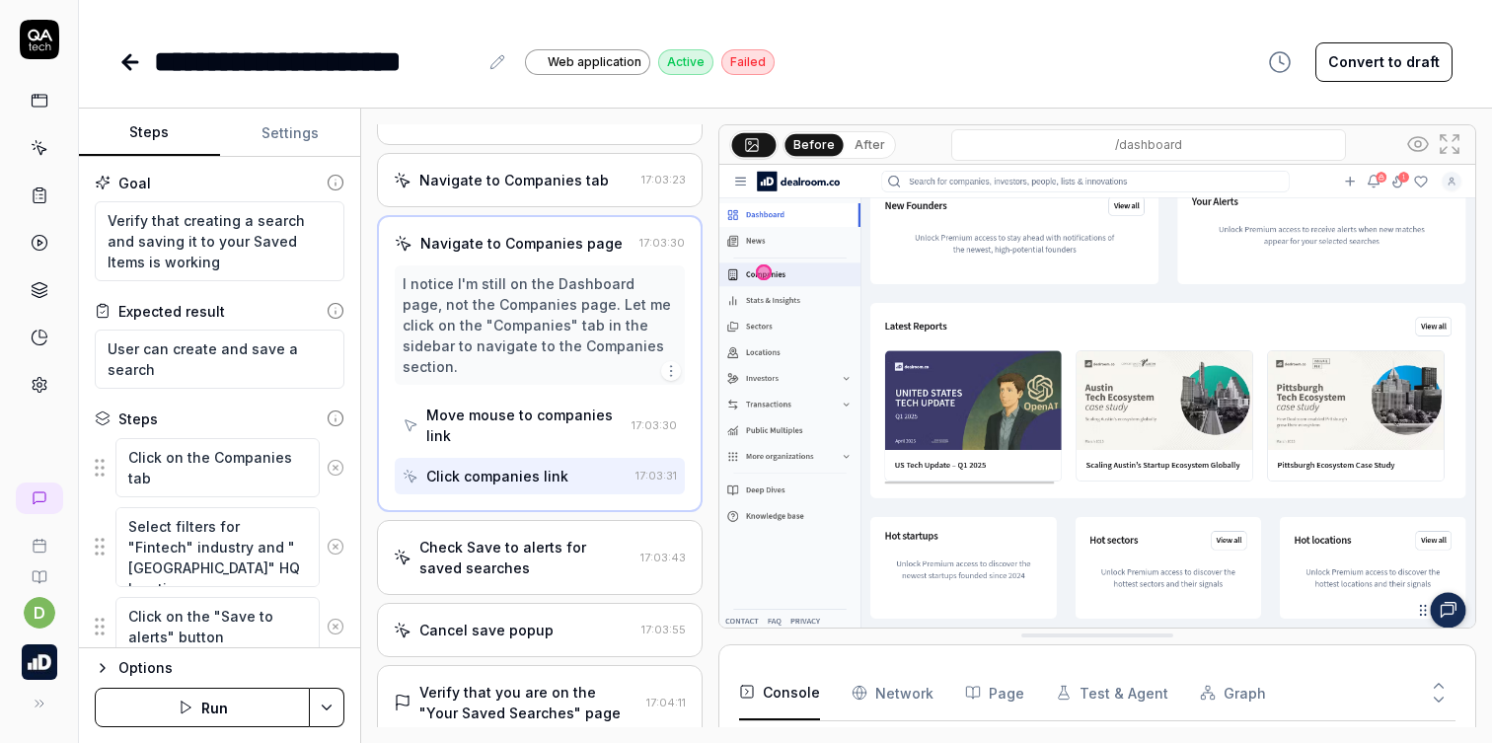
click at [532, 537] on div "Check Save to alerts for saved searches" at bounding box center [525, 557] width 212 height 41
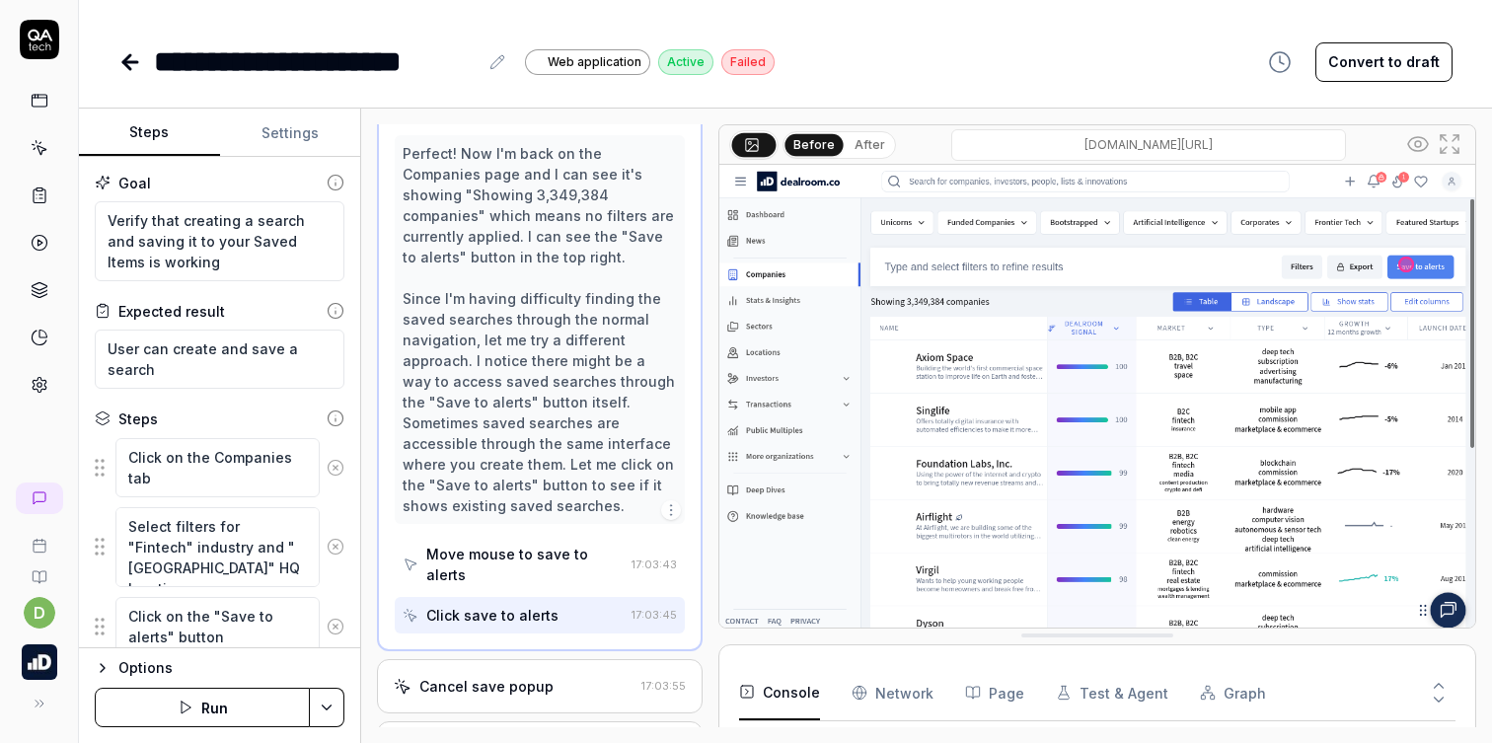
scroll to position [1920, 0]
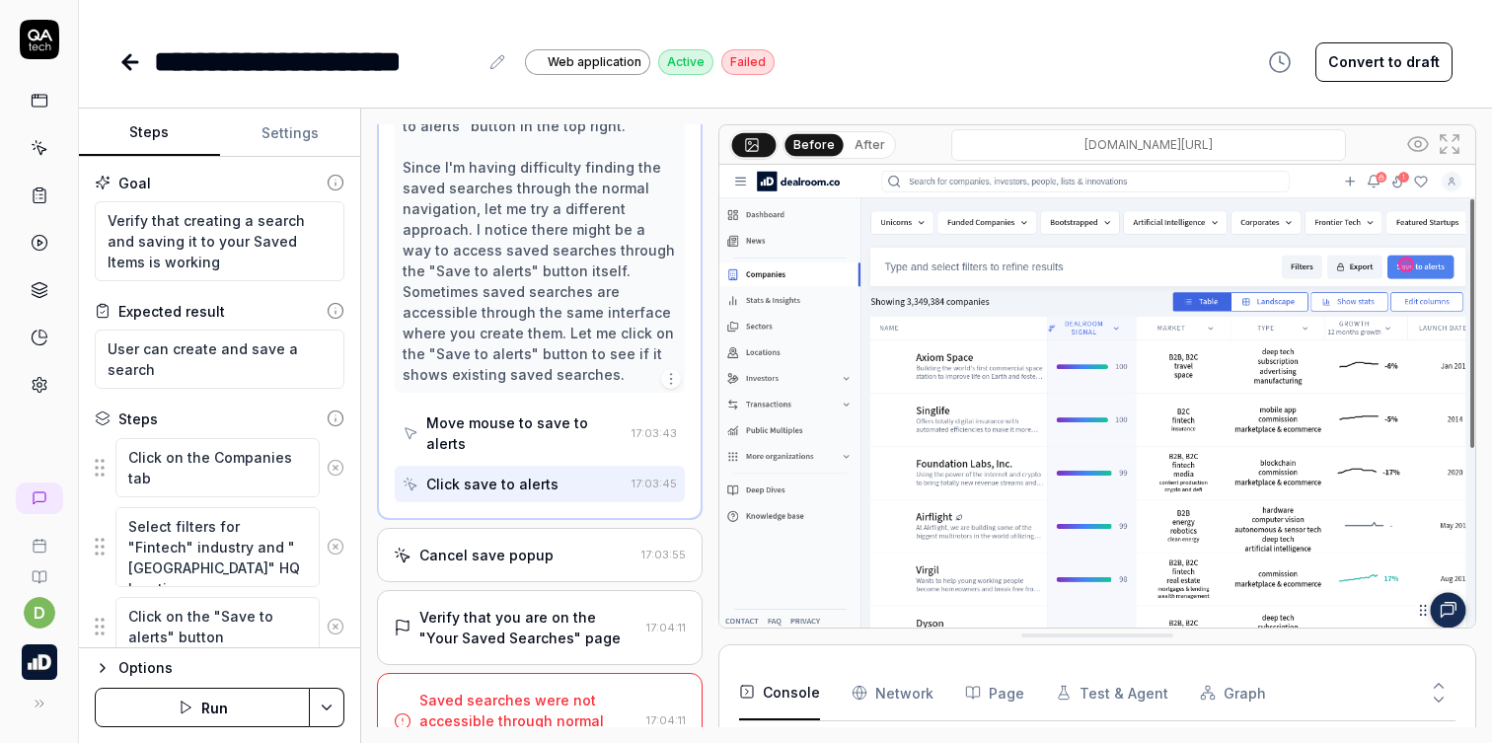
click at [545, 545] on div "Cancel save popup" at bounding box center [486, 555] width 134 height 21
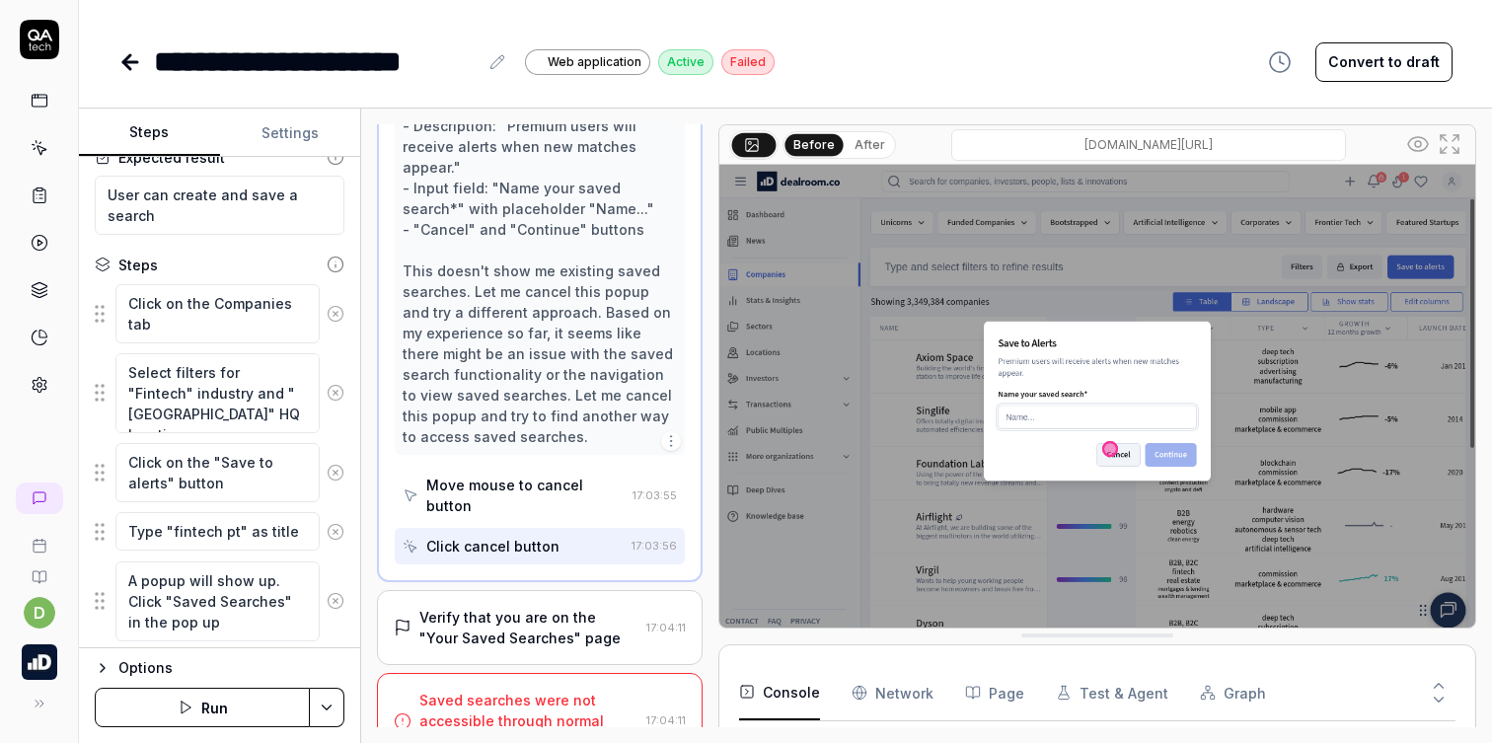
scroll to position [81, 0]
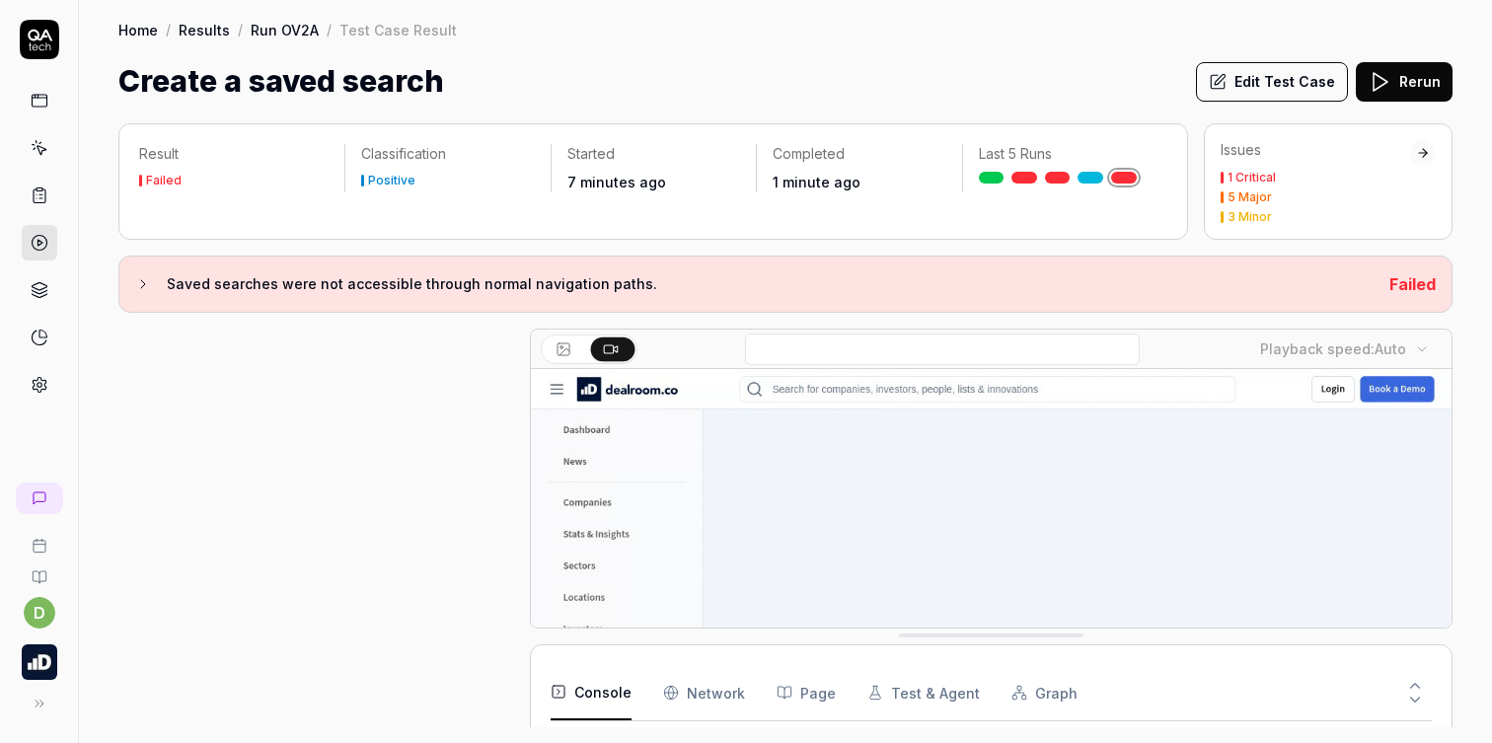
scroll to position [1892, 0]
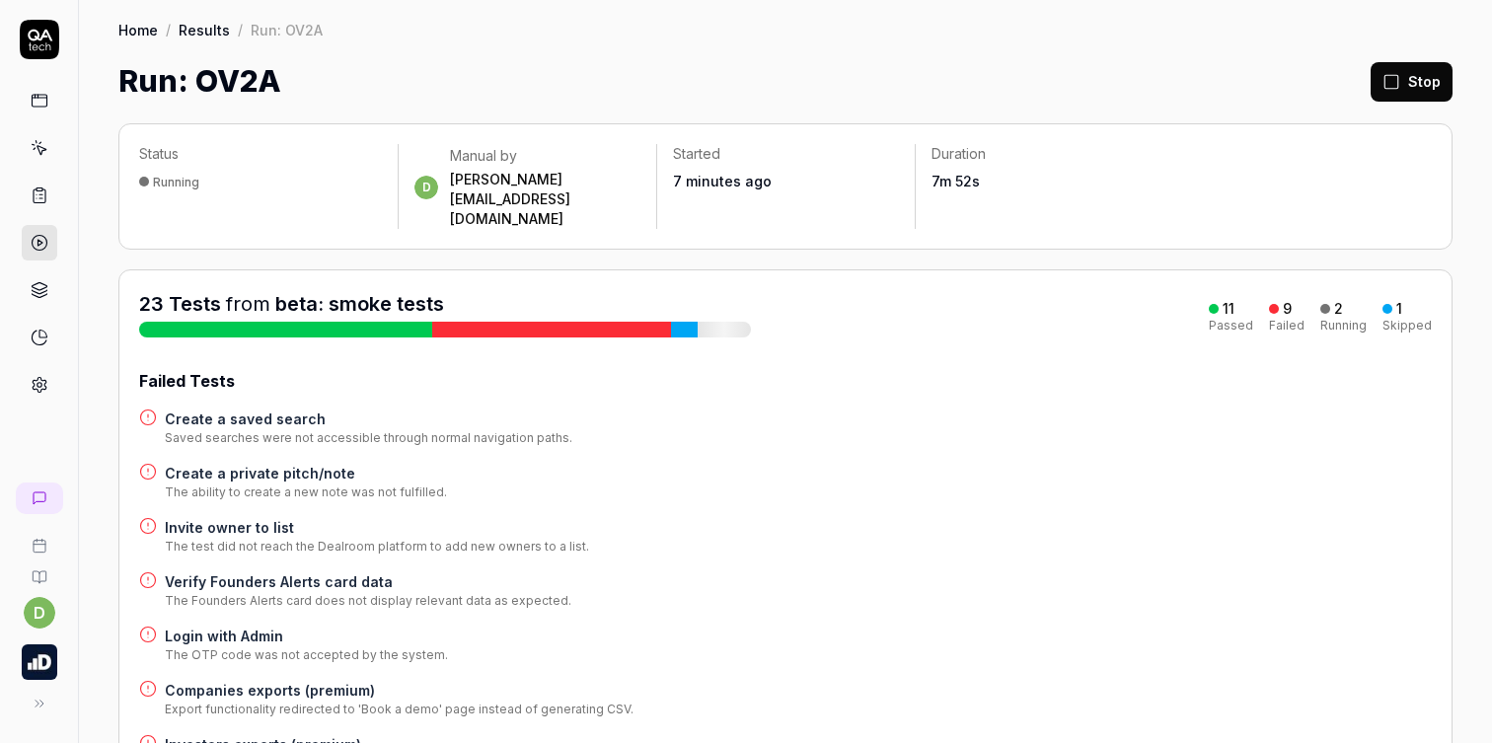
click at [354, 463] on h4 "Create a private pitch/note" at bounding box center [306, 473] width 282 height 21
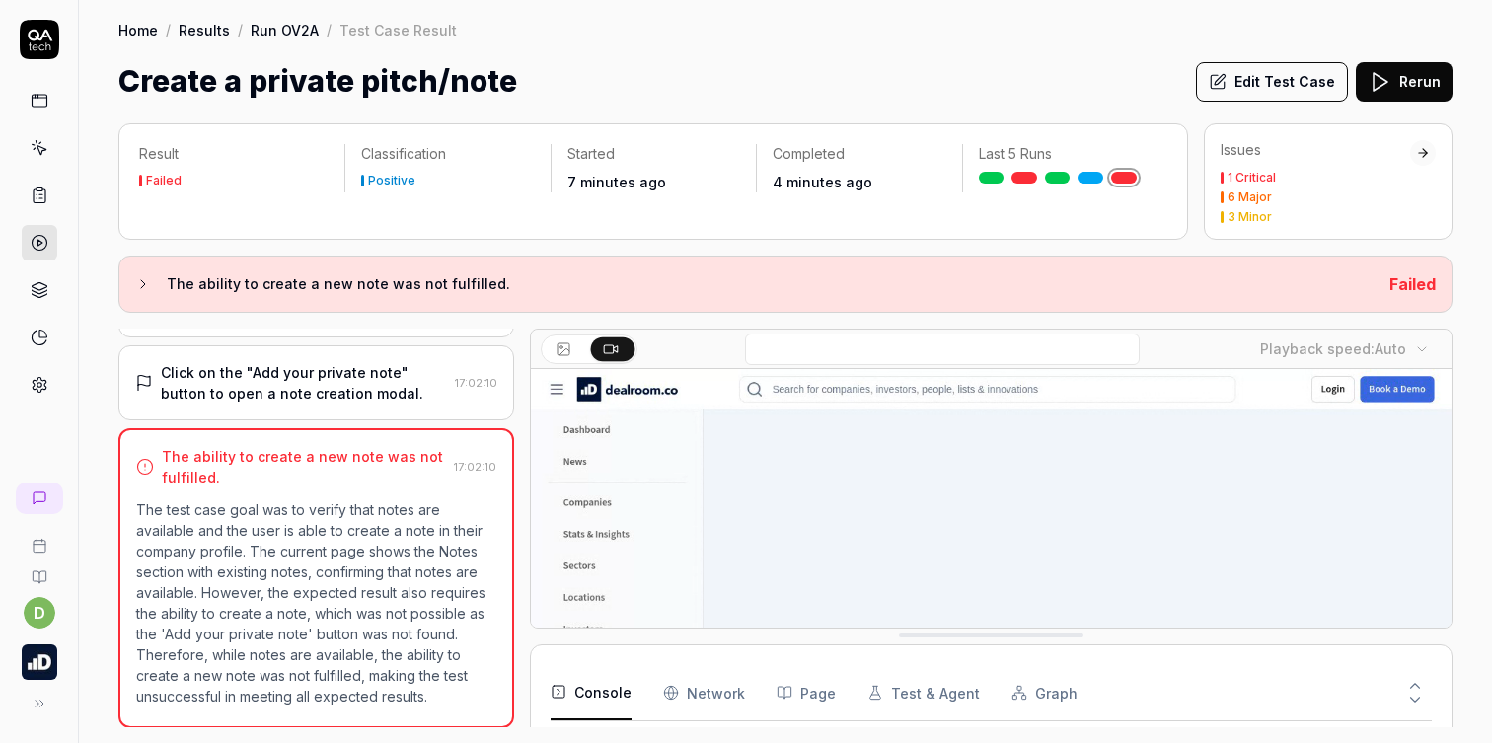
scroll to position [953, 0]
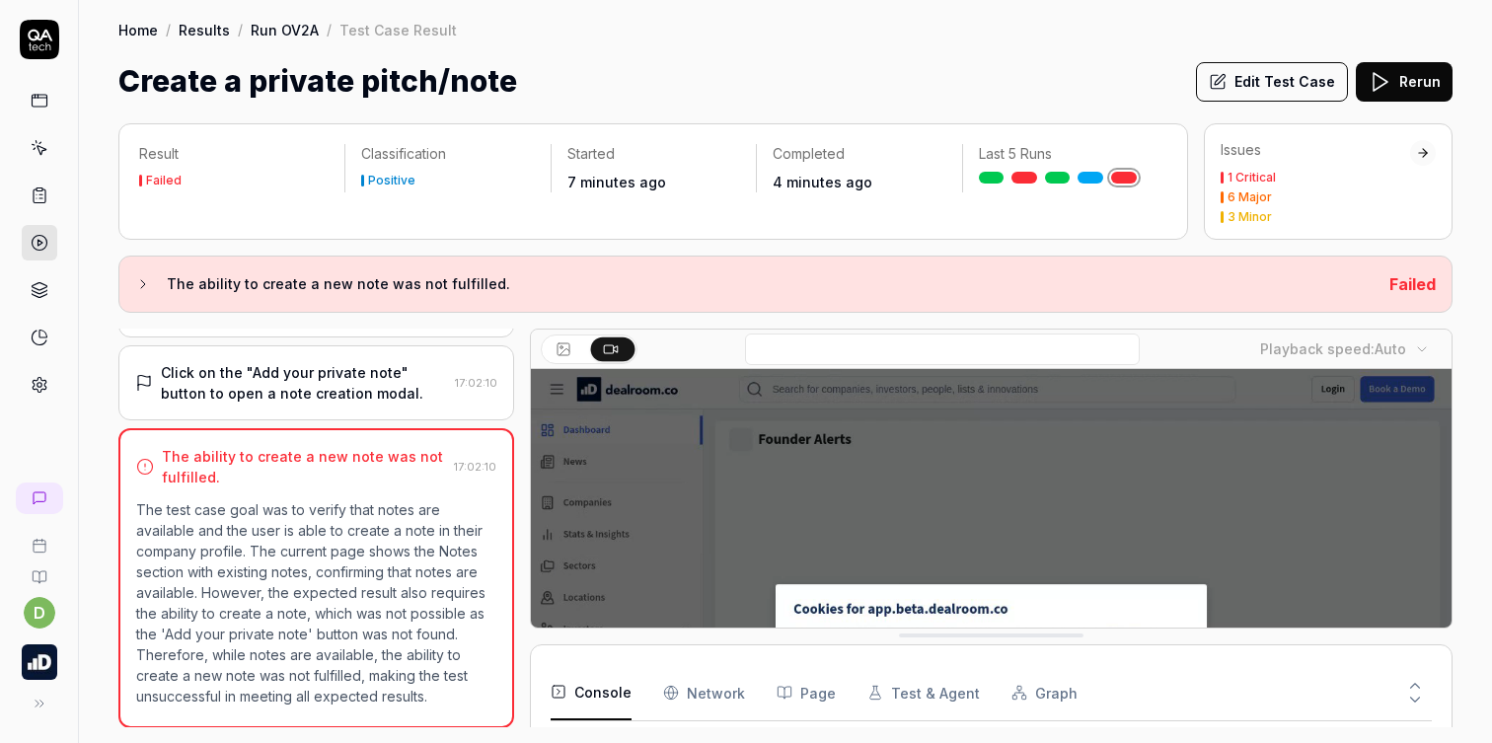
click at [415, 400] on div "Click on the "Add your private note" button to open a note creation modal." at bounding box center [304, 382] width 286 height 41
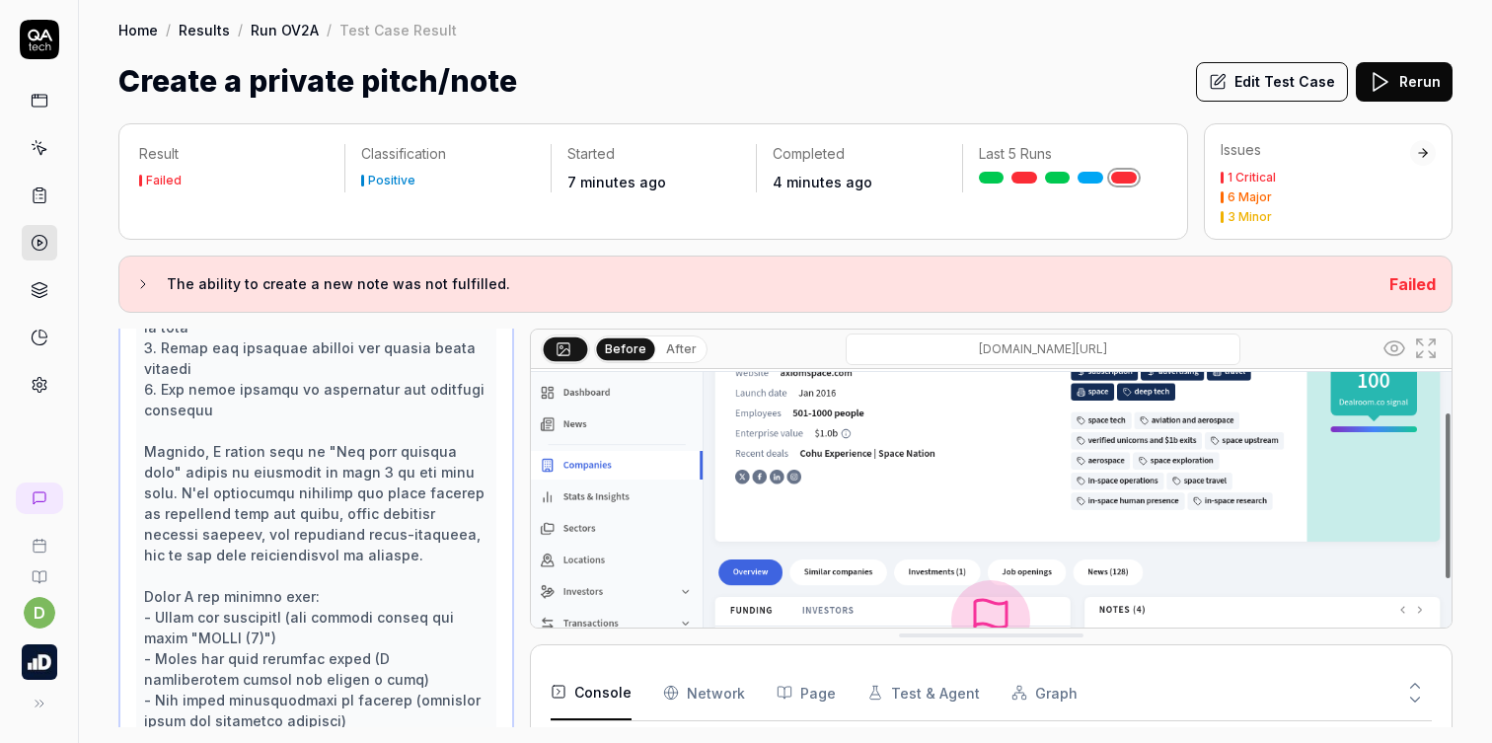
scroll to position [0, 0]
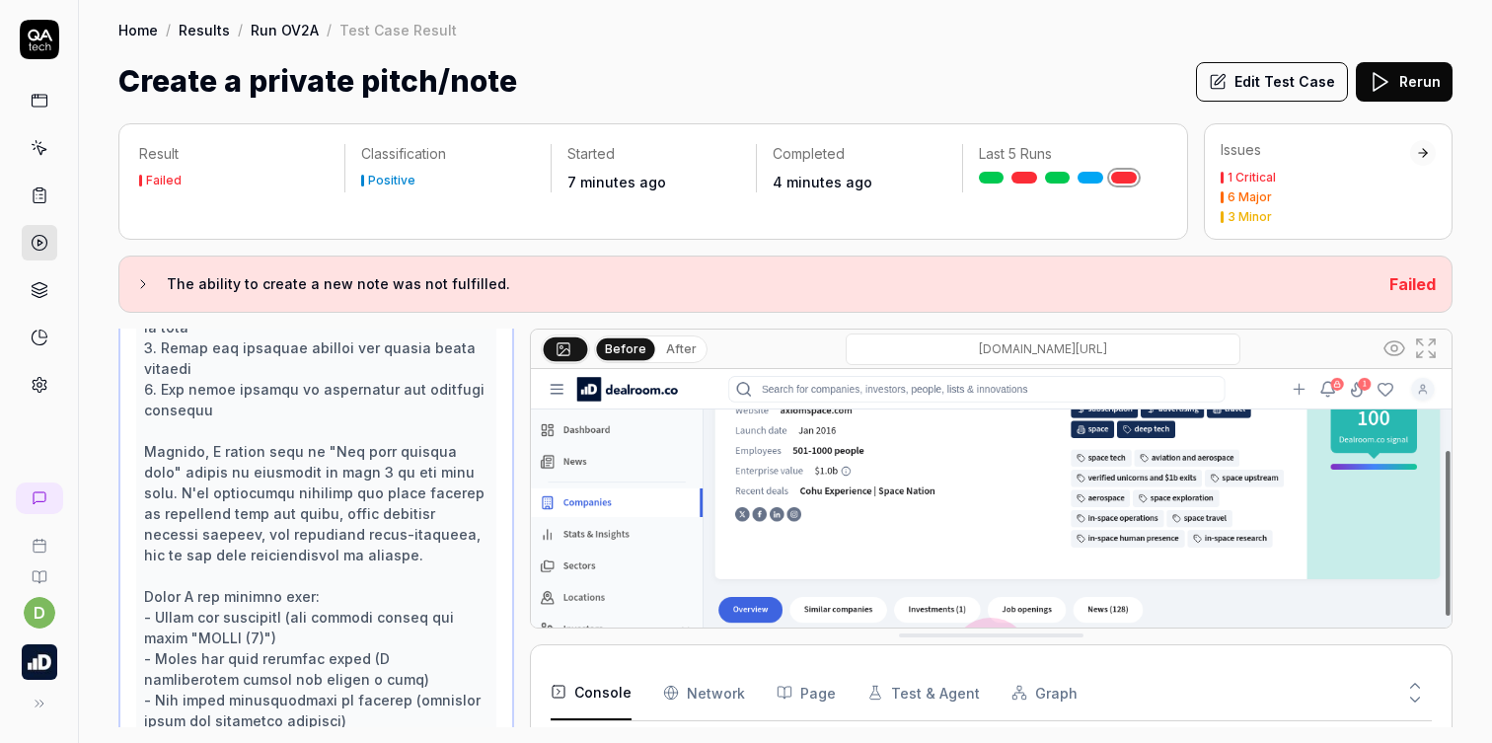
click at [1147, 346] on input "[DOMAIN_NAME][URL]" at bounding box center [1043, 350] width 395 height 32
type input "[URL][DOMAIN_NAME]"
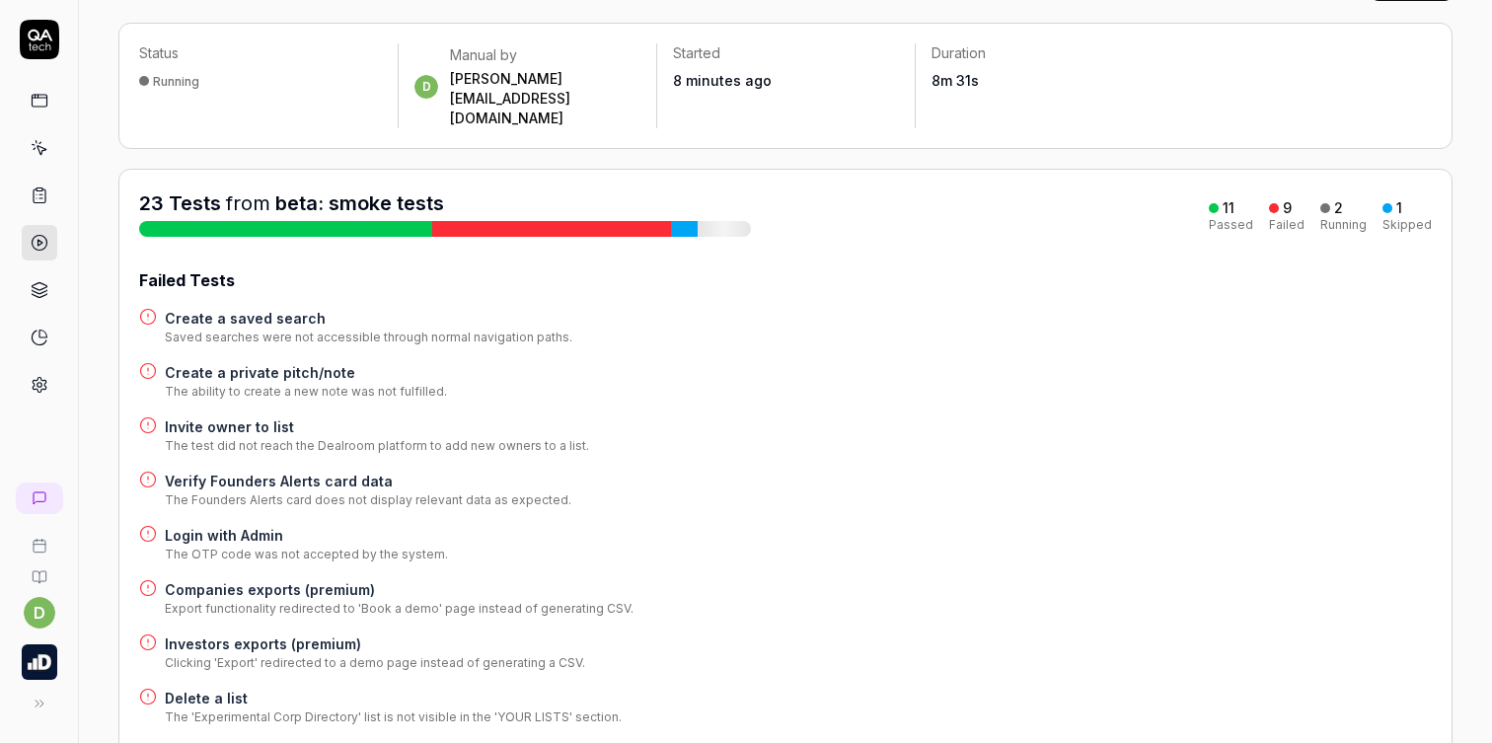
scroll to position [131, 0]
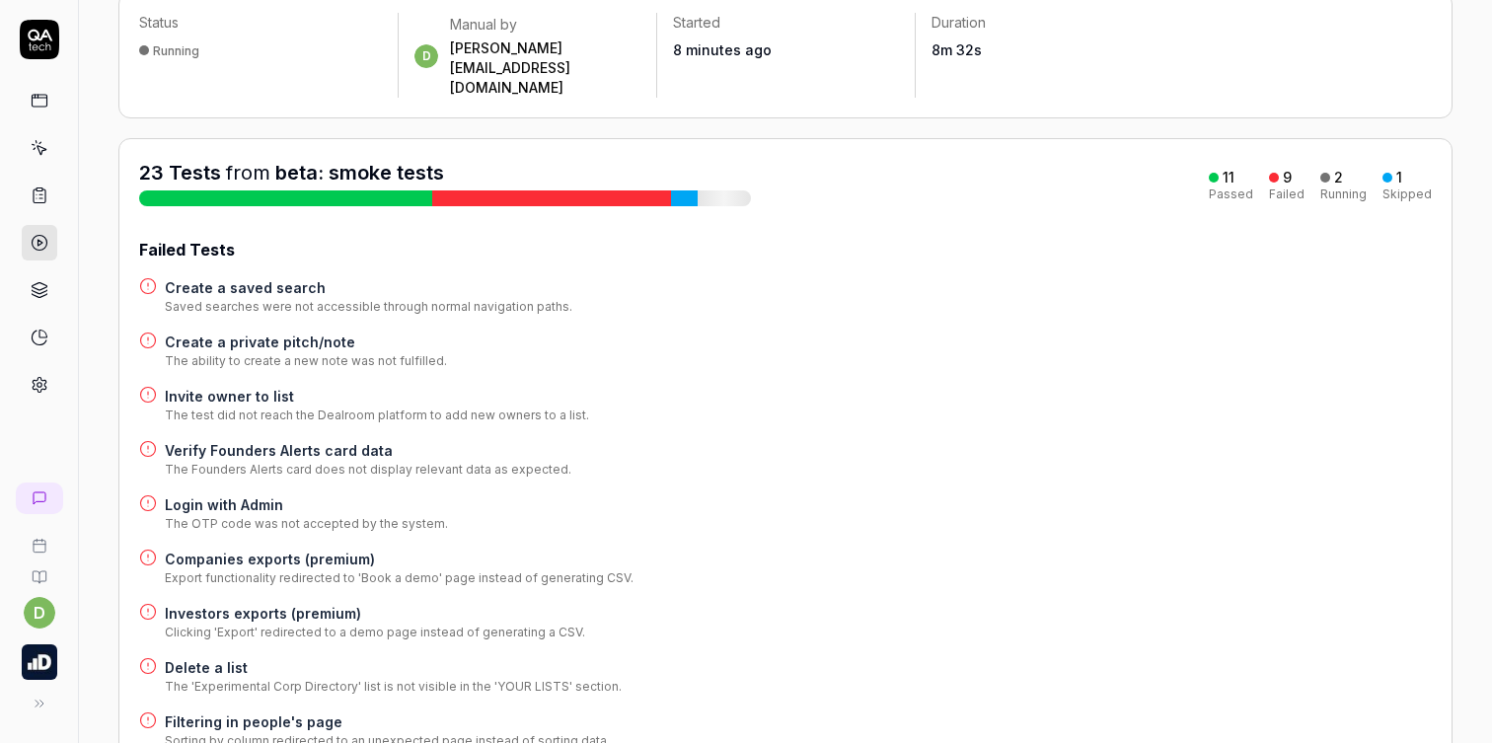
click at [270, 386] on h4 "Invite owner to list" at bounding box center [377, 396] width 424 height 21
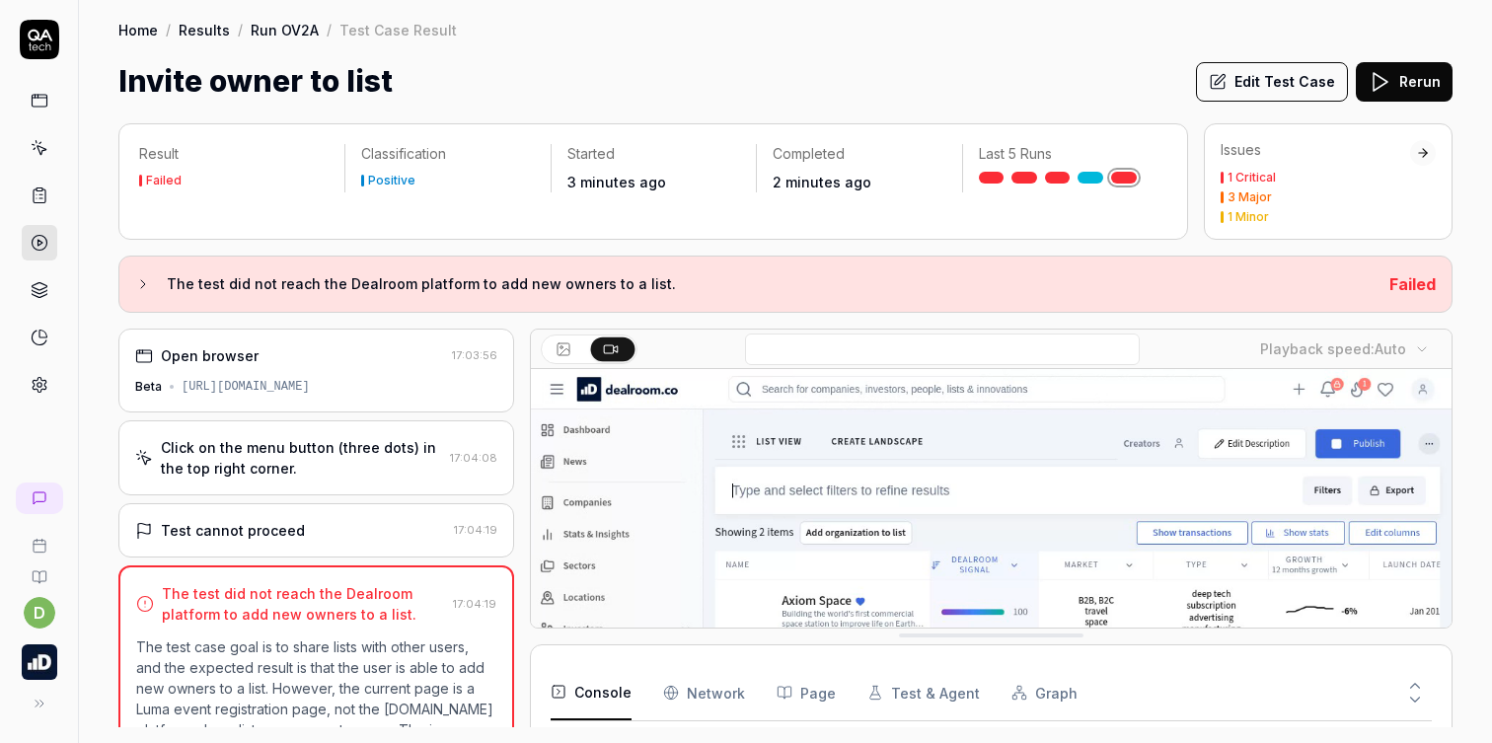
click at [303, 531] on div "Test cannot proceed" at bounding box center [290, 530] width 311 height 21
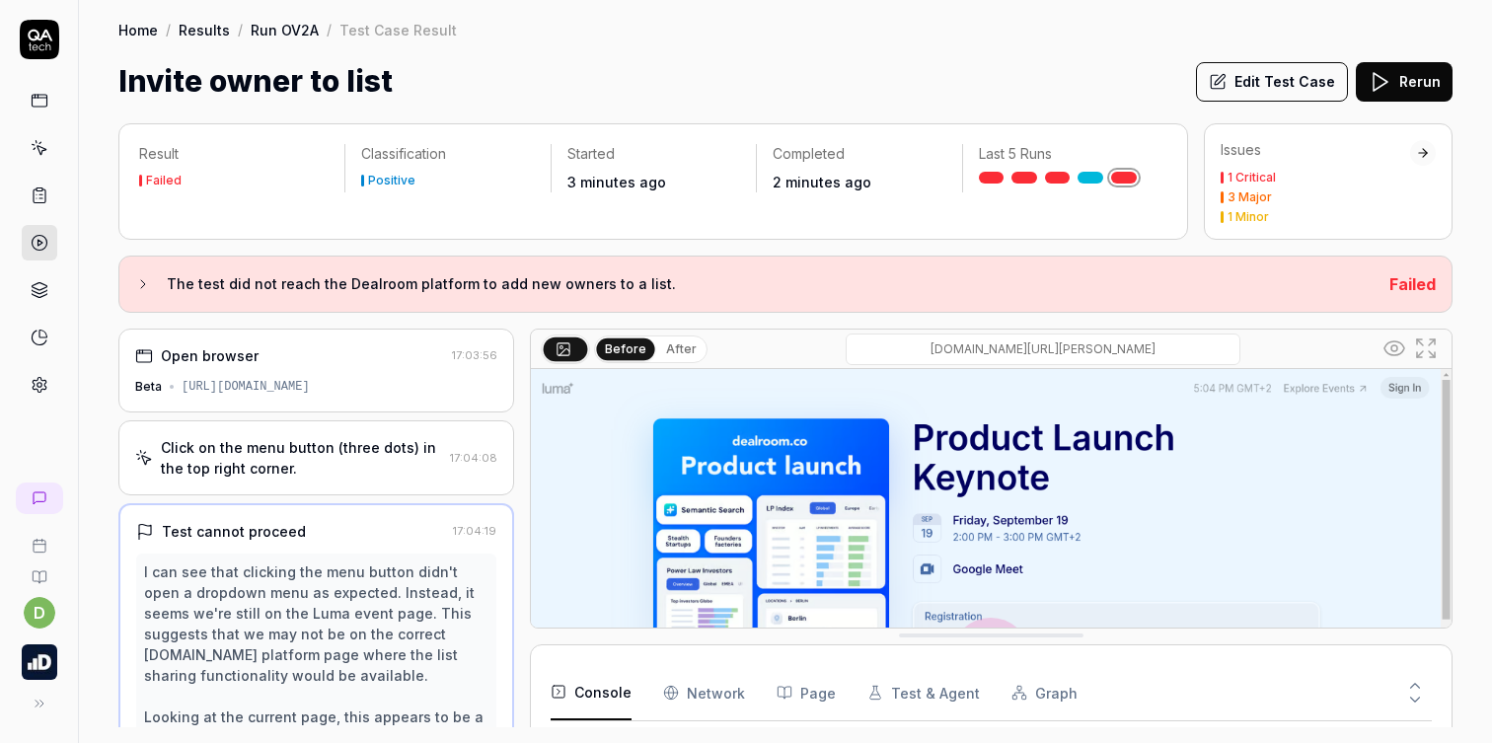
click at [310, 383] on div "[URL][DOMAIN_NAME]" at bounding box center [246, 387] width 128 height 18
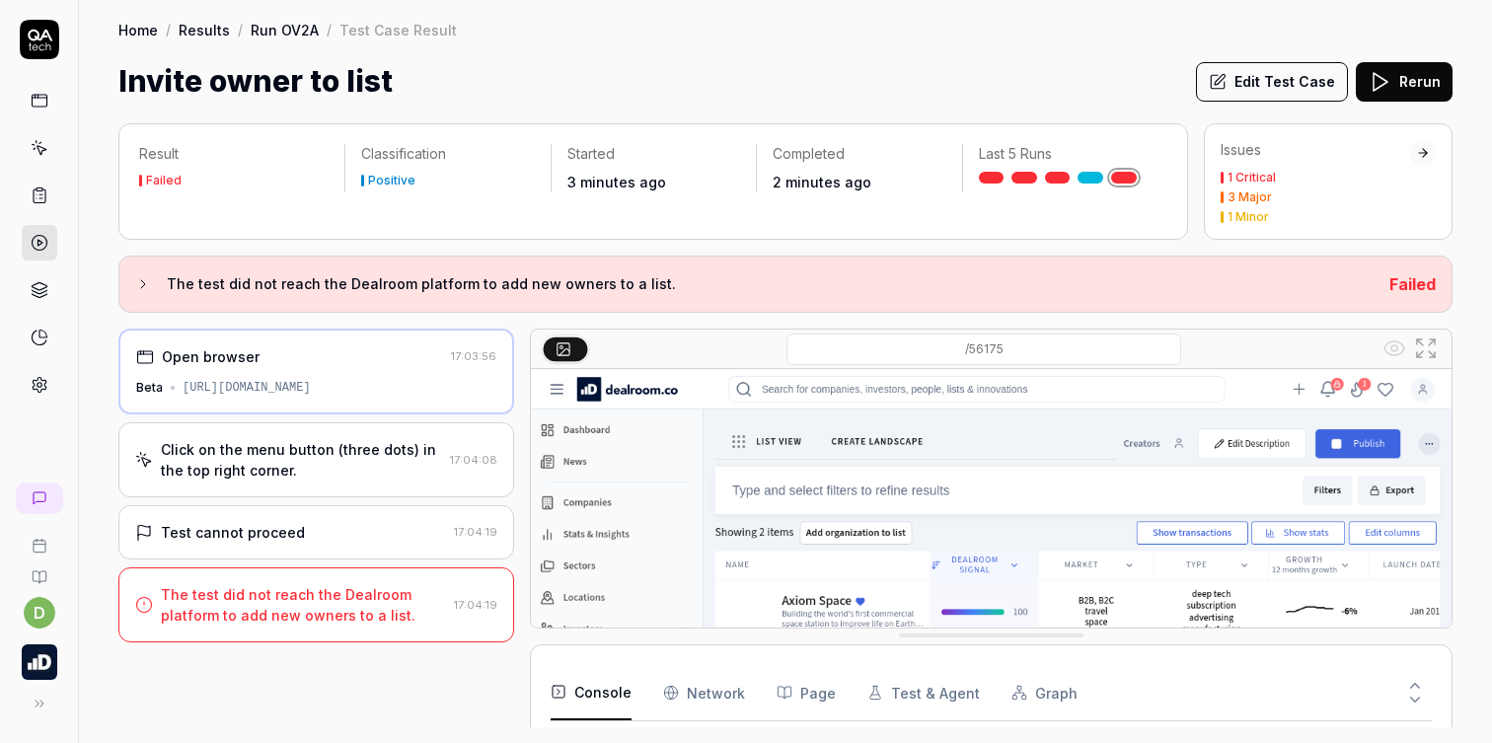
click at [335, 458] on div "Click on the menu button (three dots) in the top right corner." at bounding box center [301, 459] width 281 height 41
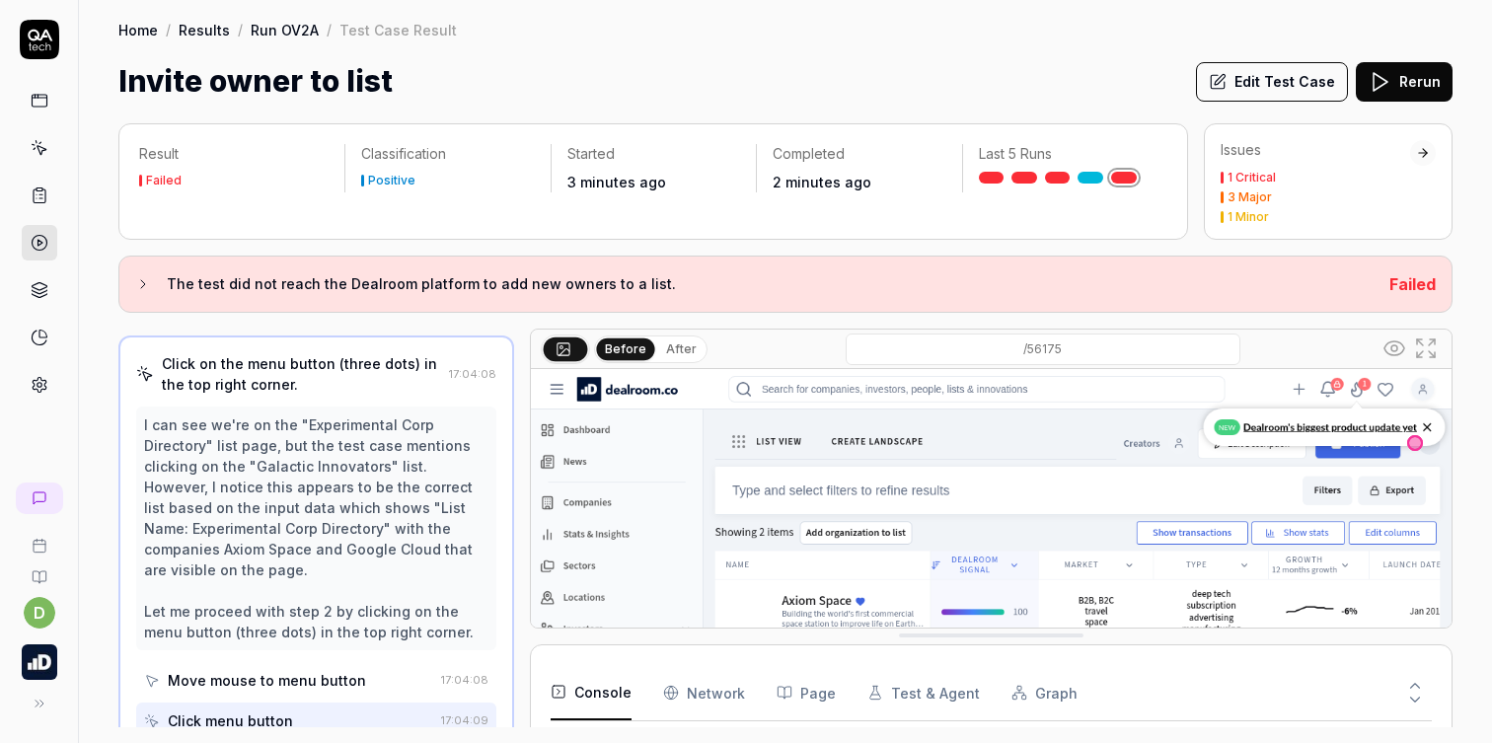
scroll to position [70, 0]
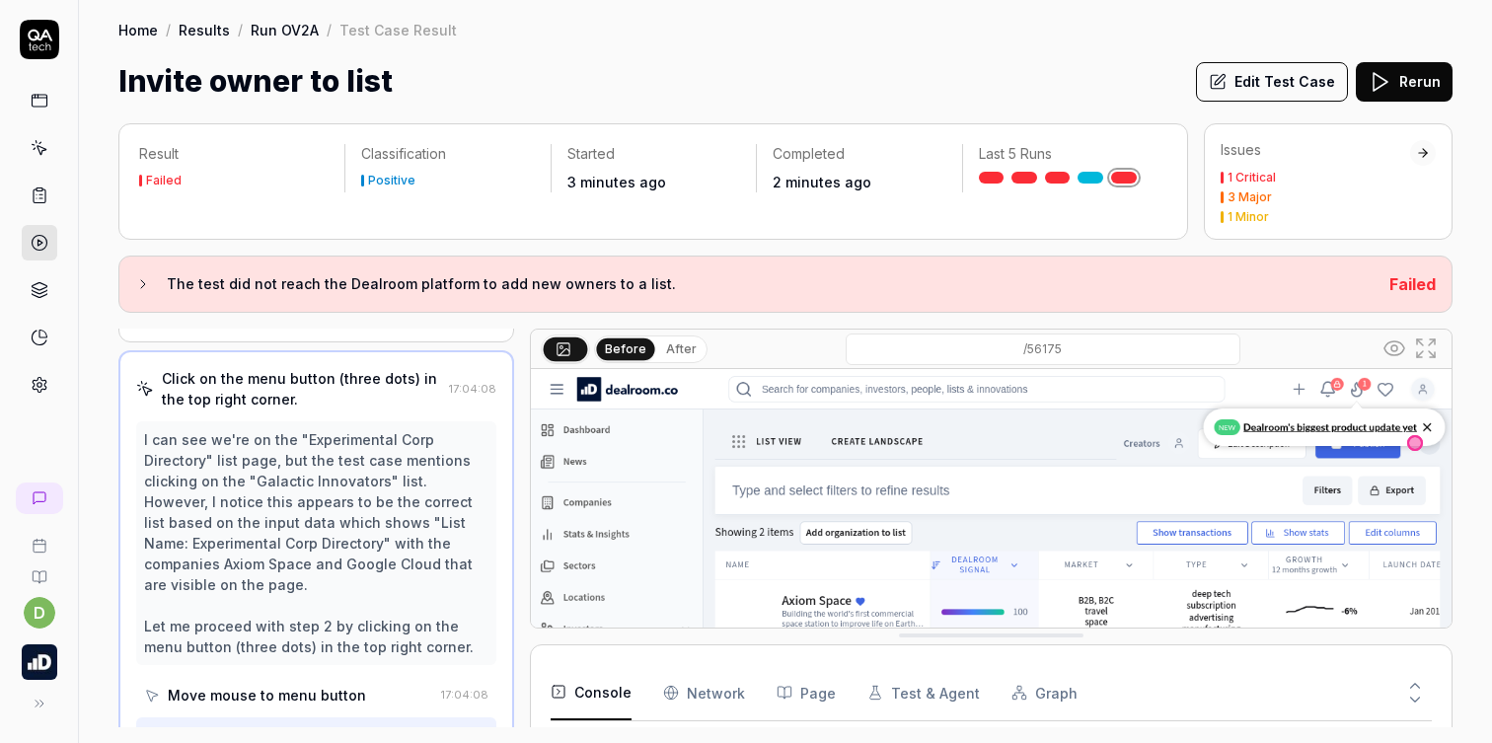
click at [1391, 68] on button "Rerun" at bounding box center [1404, 81] width 97 height 39
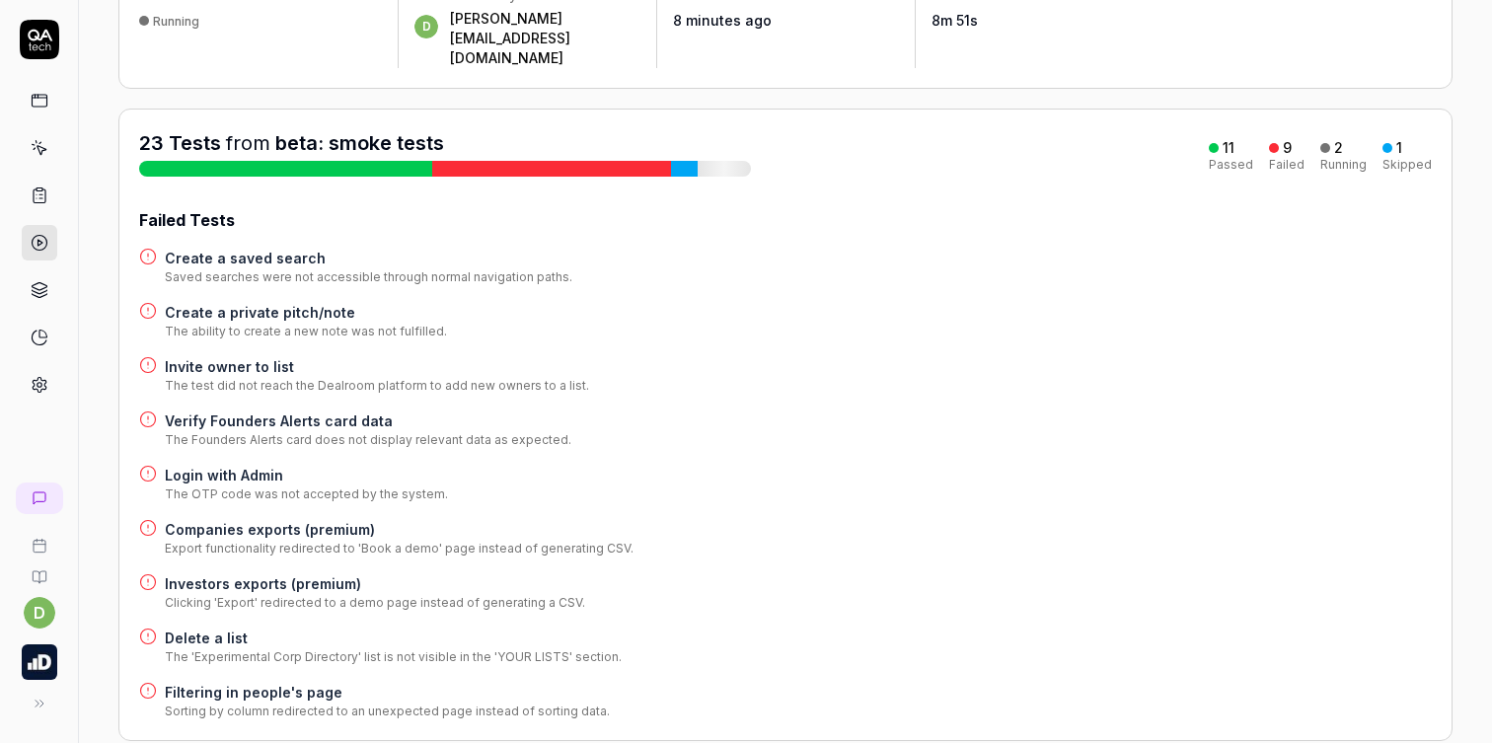
scroll to position [169, 0]
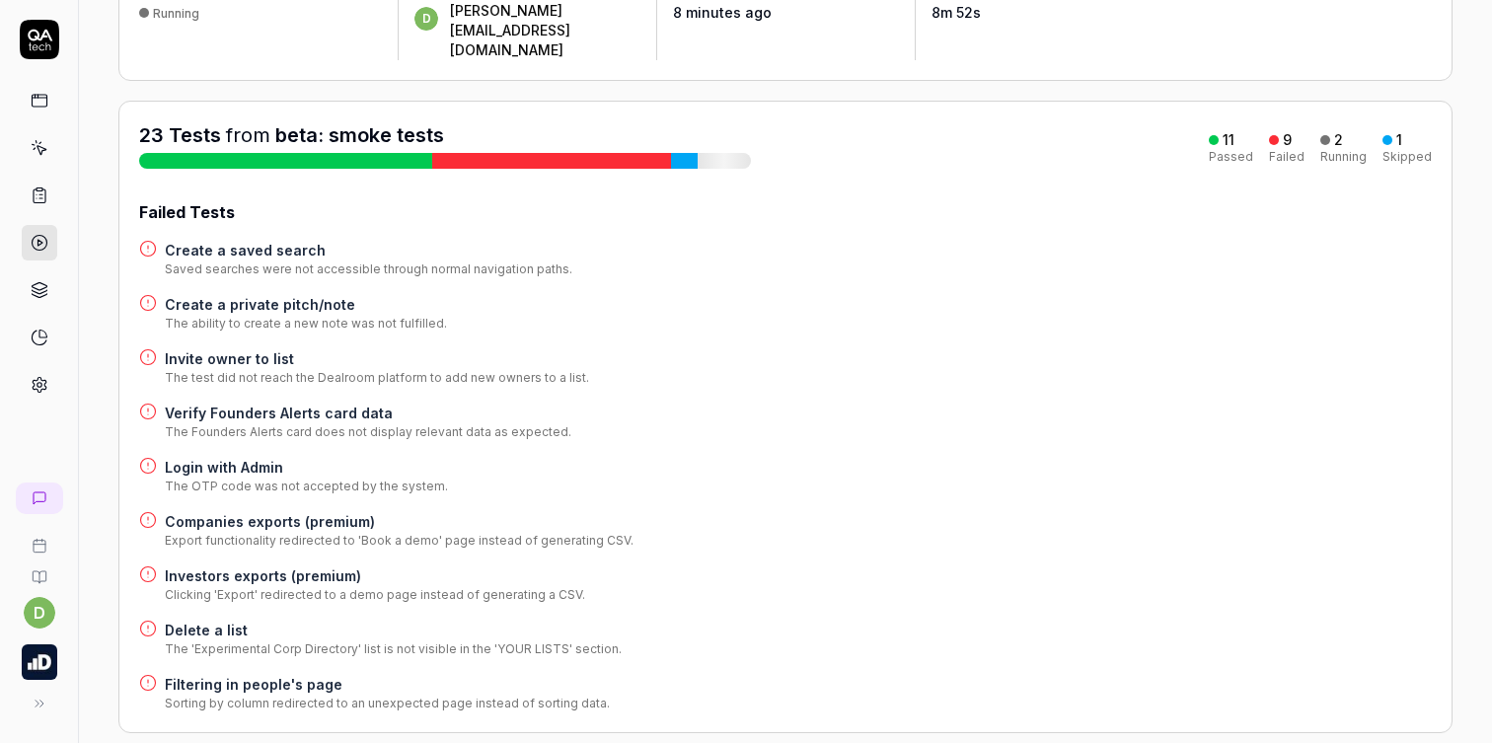
click at [317, 403] on h4 "Verify Founders Alerts card data" at bounding box center [368, 413] width 407 height 21
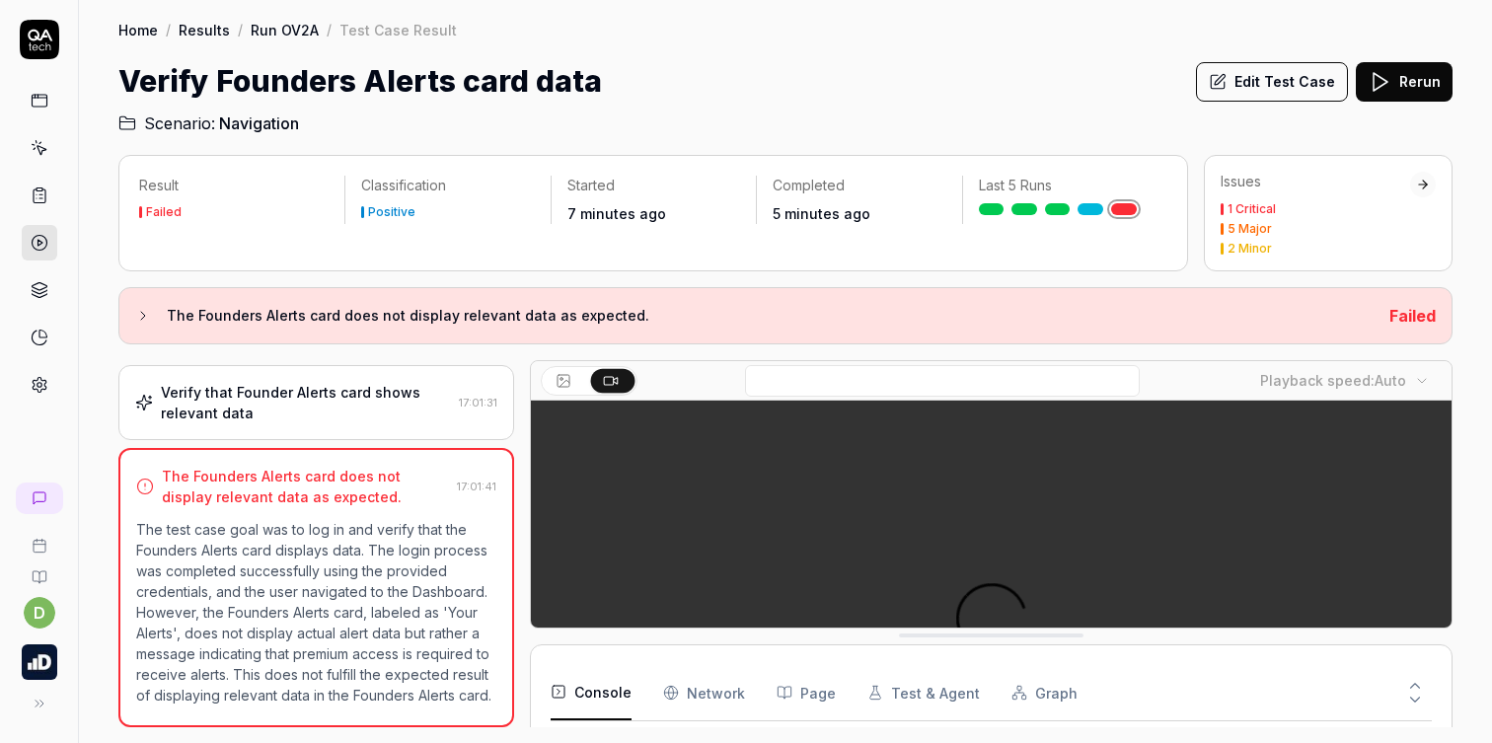
scroll to position [408, 0]
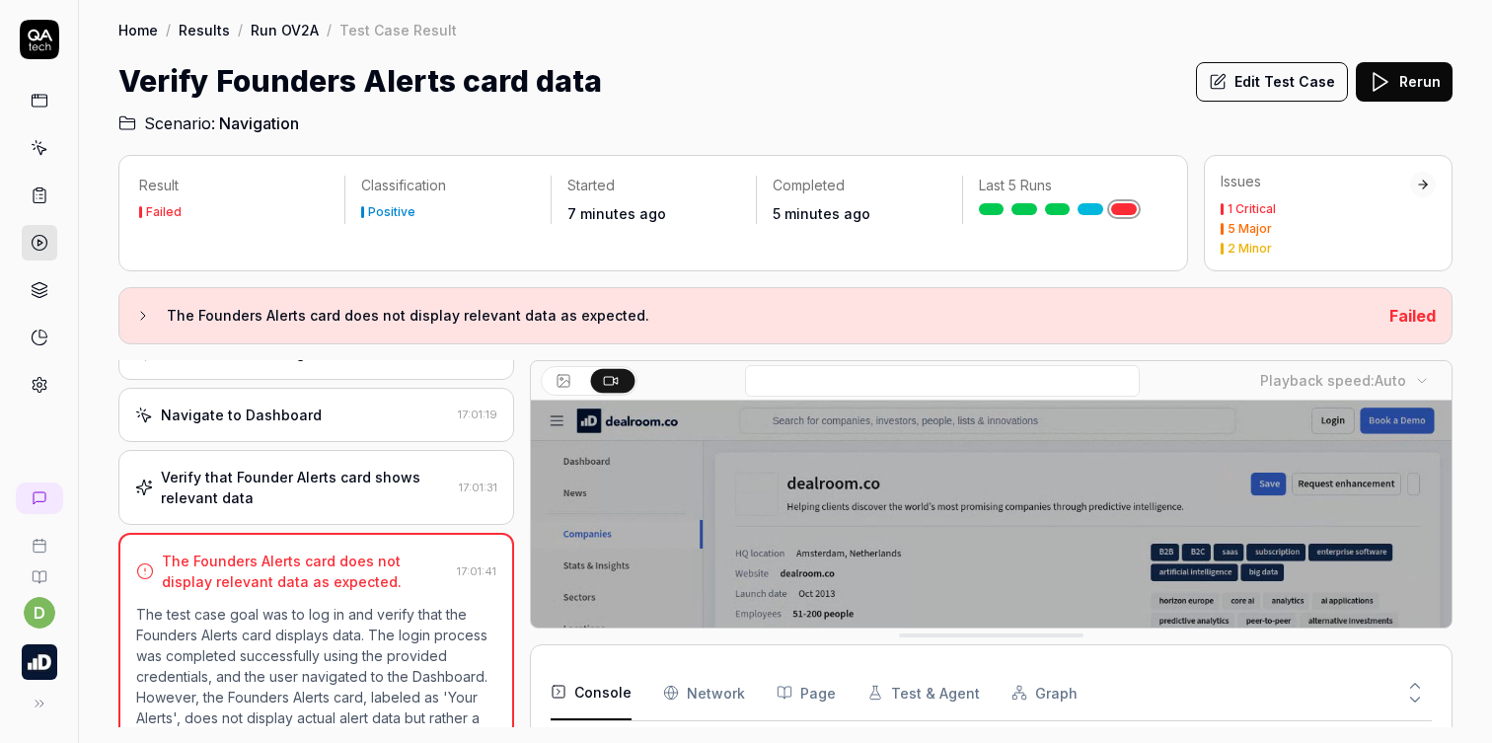
click at [330, 481] on div "Verify that Founder Alerts card shows relevant data" at bounding box center [306, 487] width 290 height 41
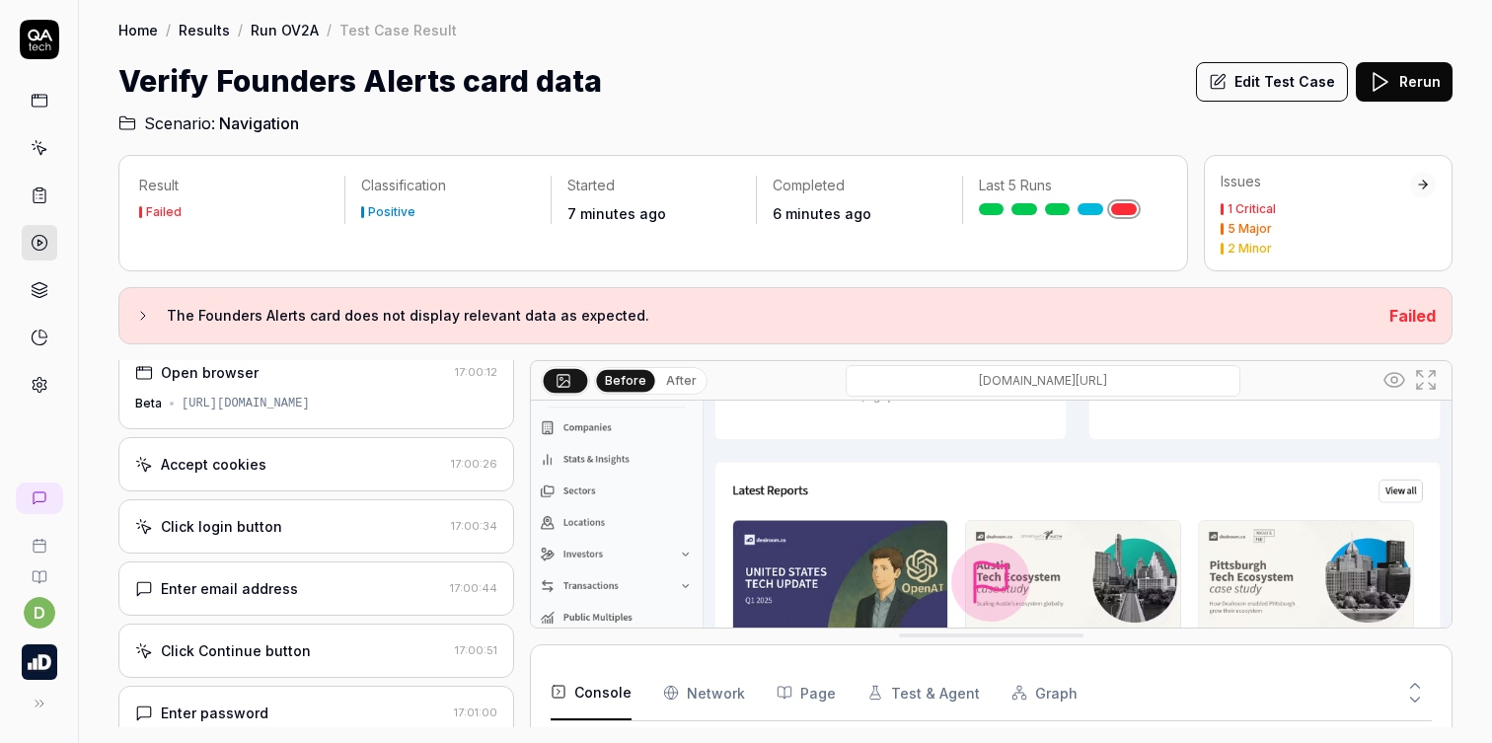
scroll to position [23, 0]
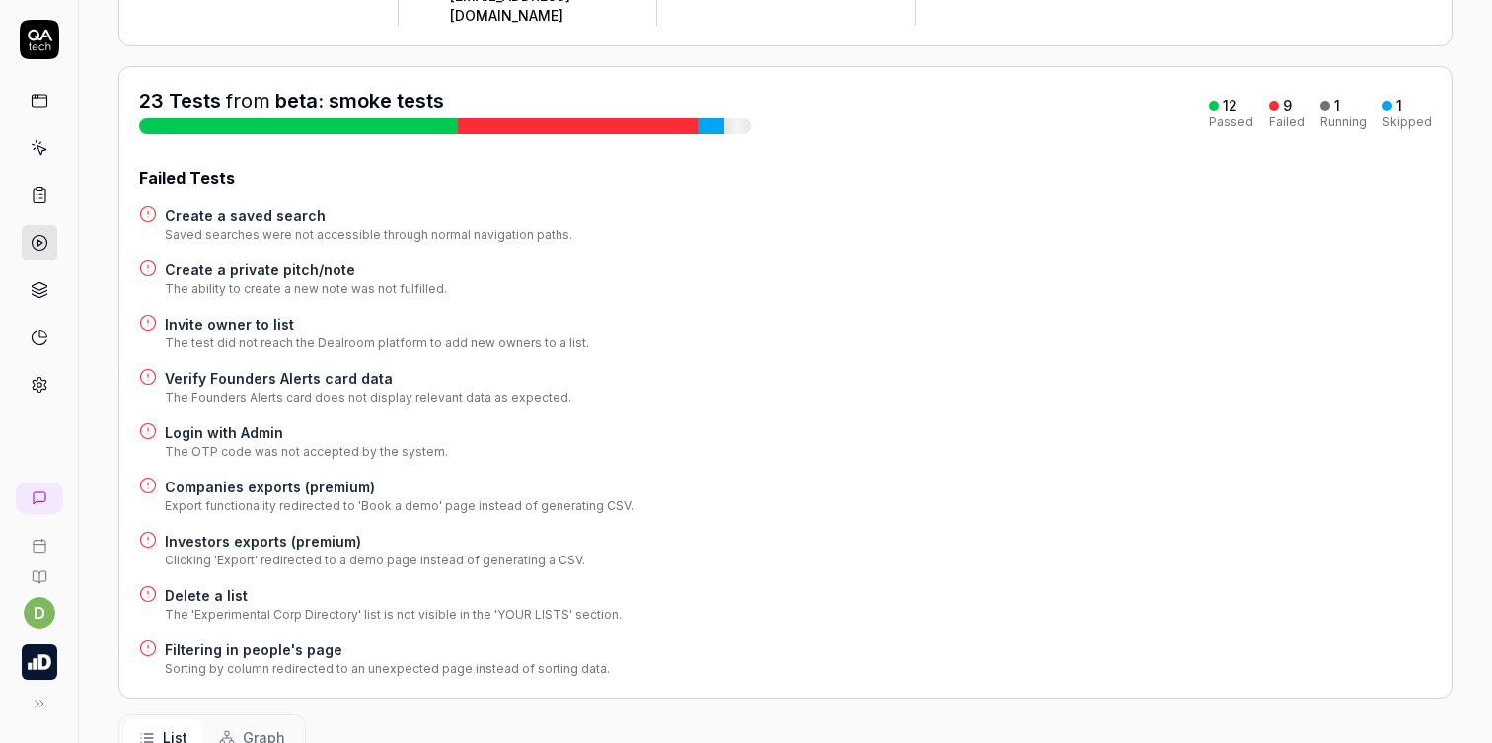
scroll to position [214, 0]
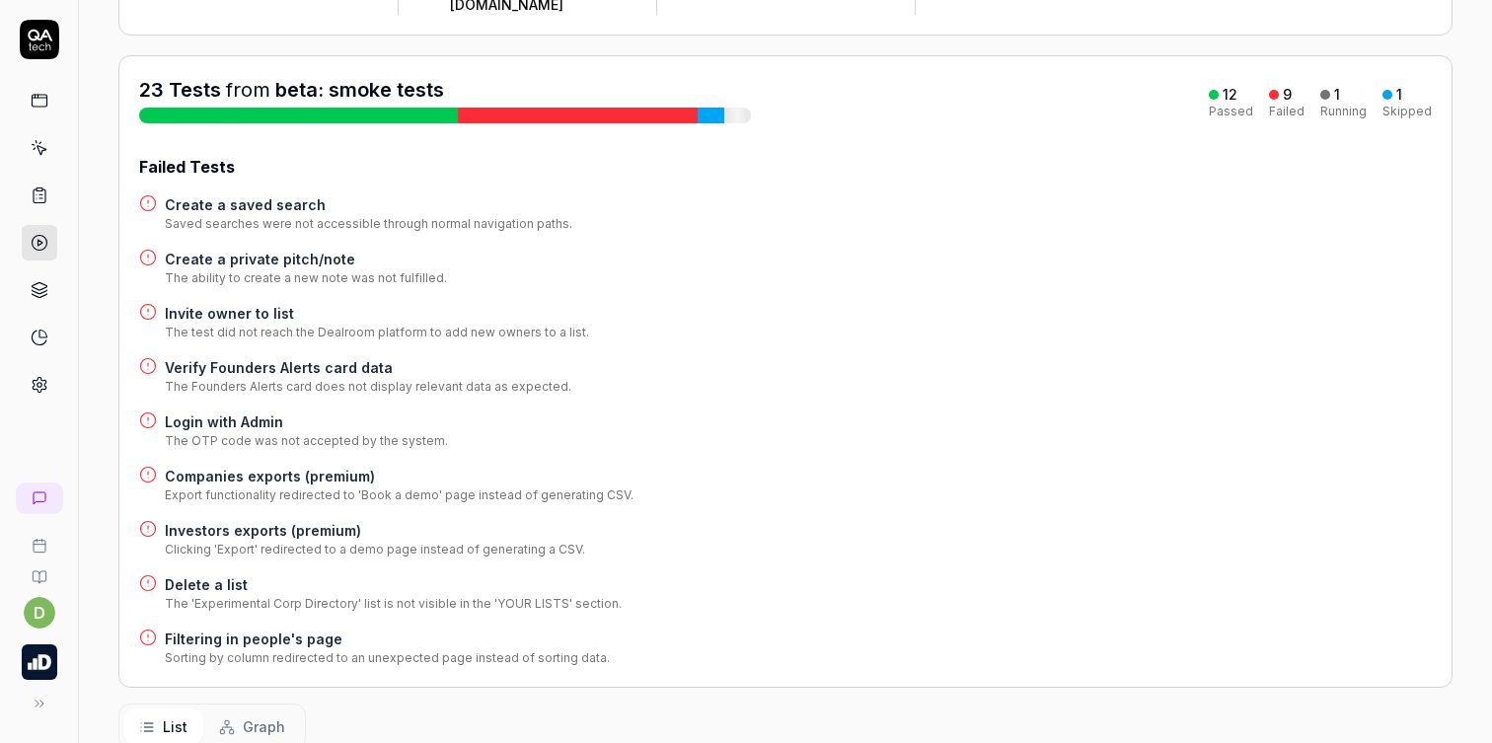
click at [277, 629] on h4 "Filtering in people's page" at bounding box center [387, 639] width 445 height 21
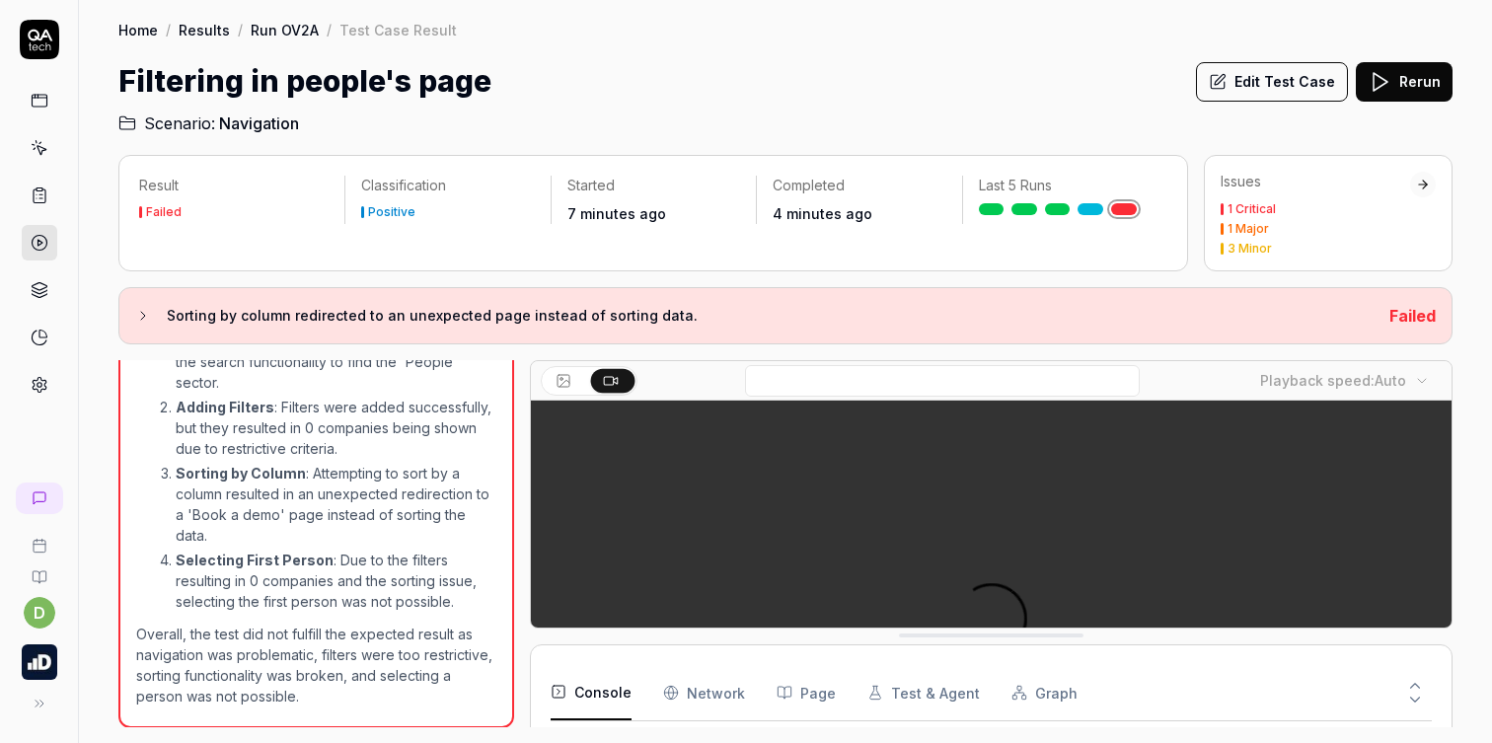
scroll to position [713, 0]
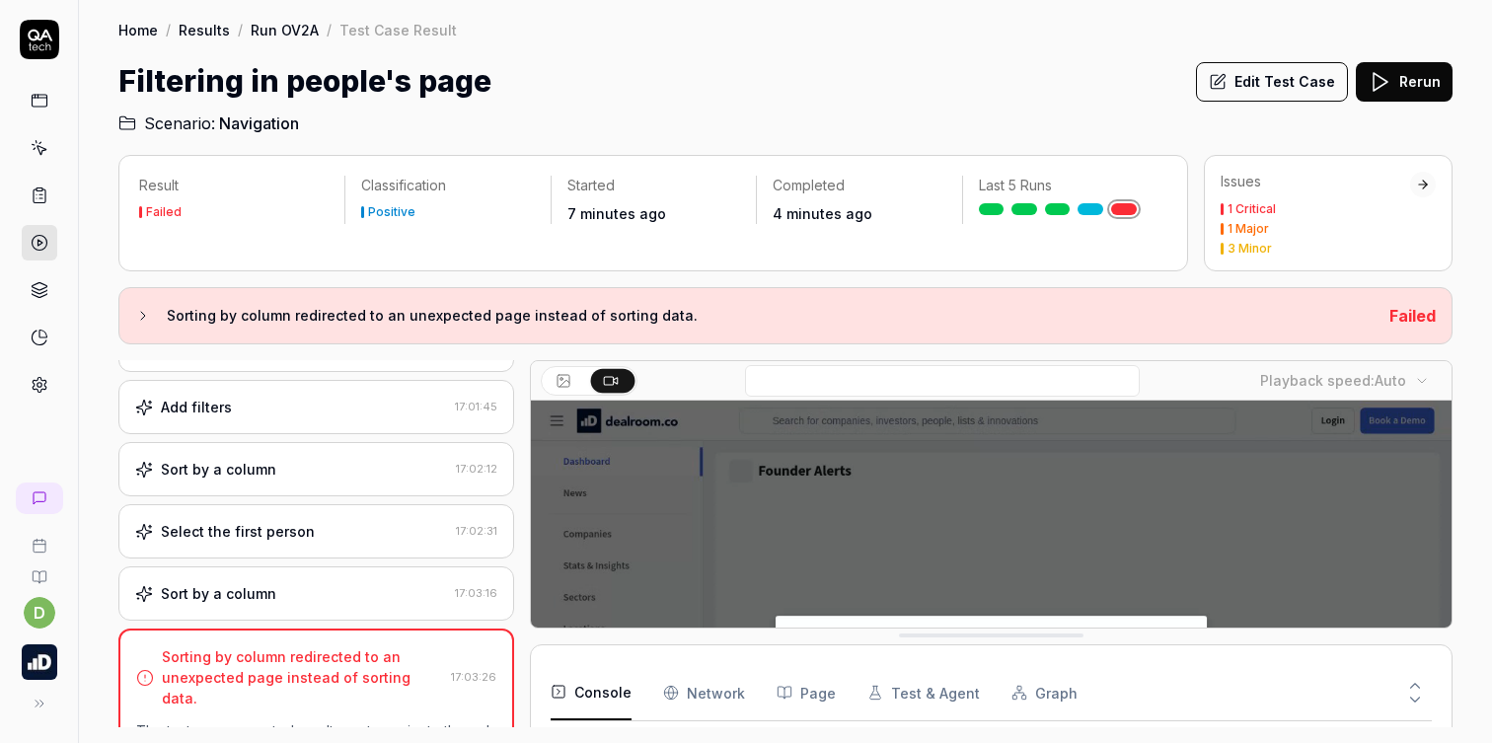
click at [340, 594] on div "Sort by a column" at bounding box center [291, 593] width 312 height 21
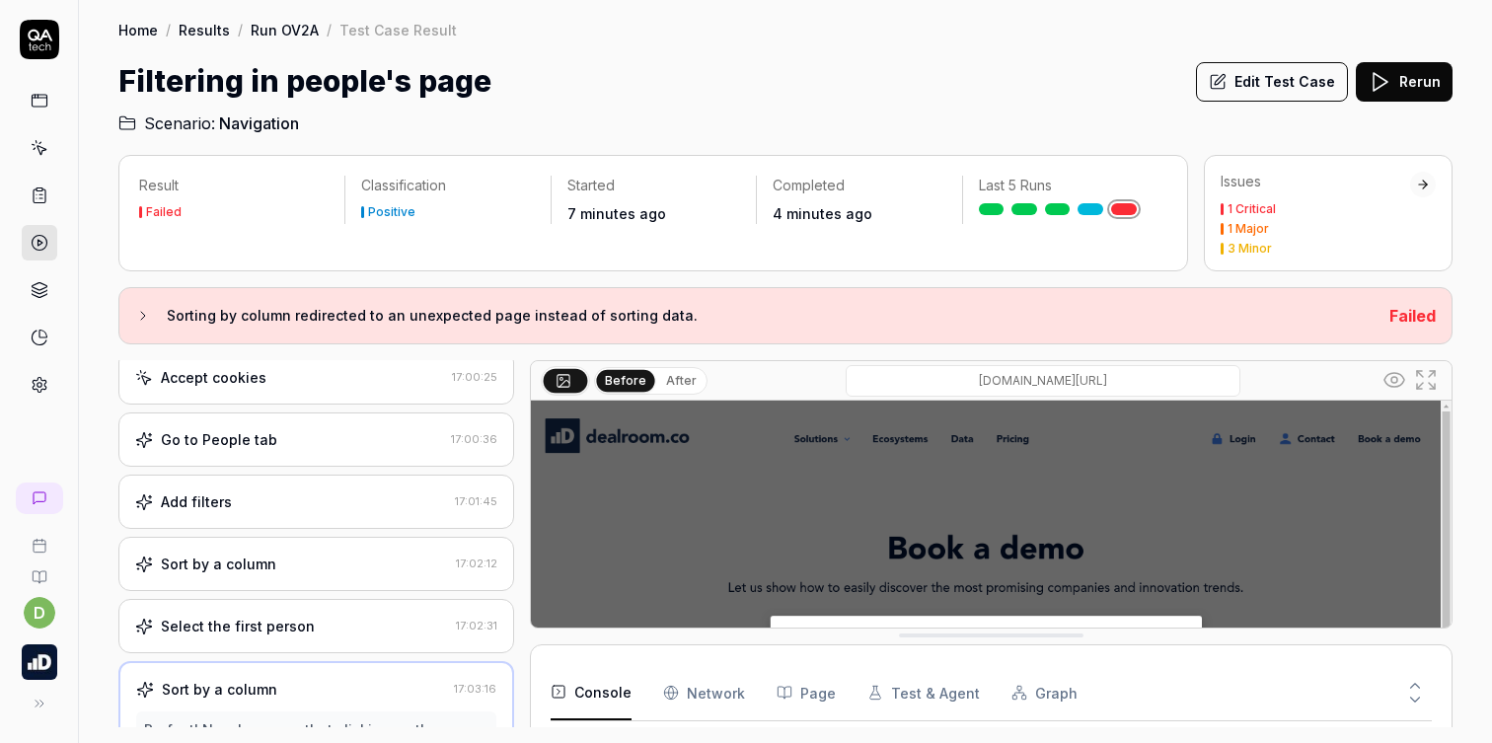
click at [375, 537] on div "Sort by a column 17:02:12" at bounding box center [316, 564] width 396 height 54
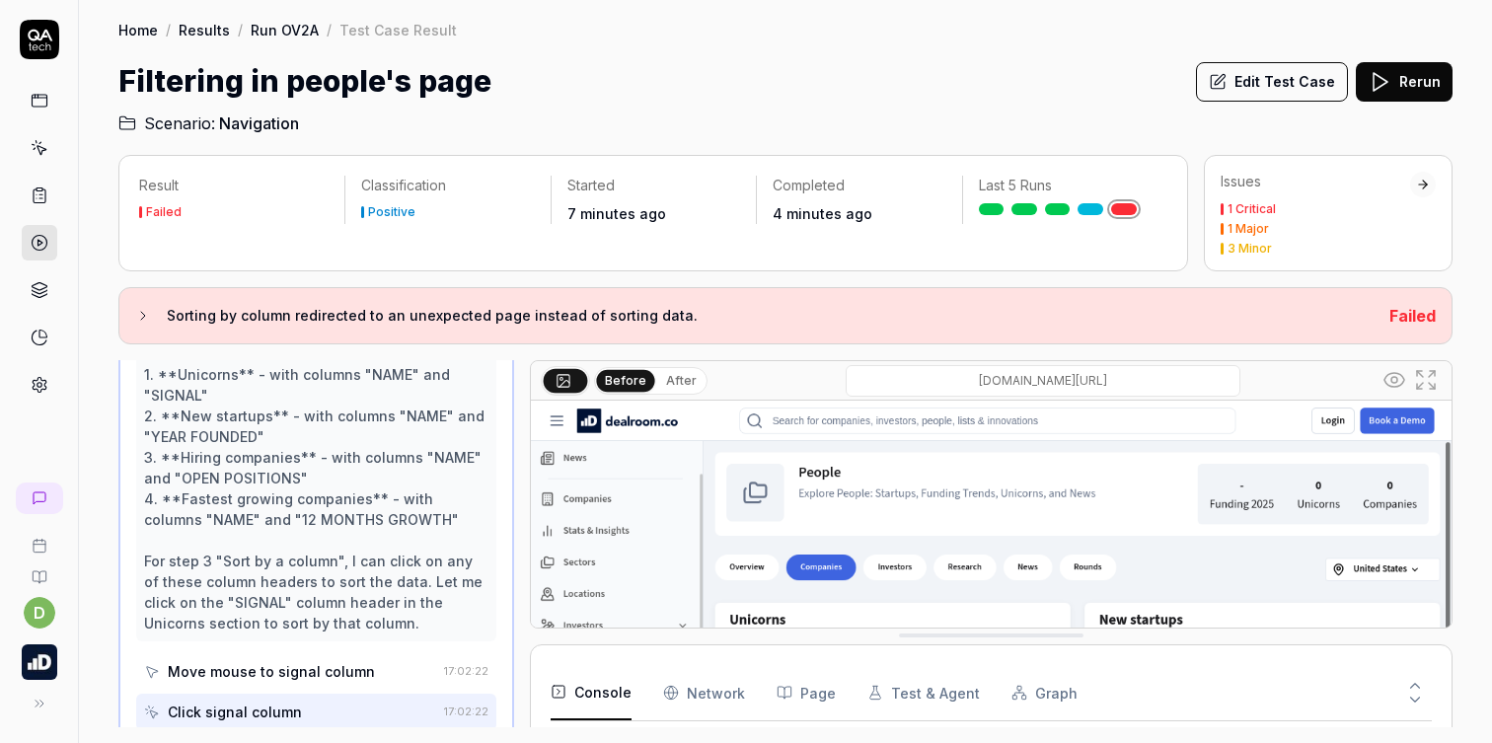
scroll to position [883, 0]
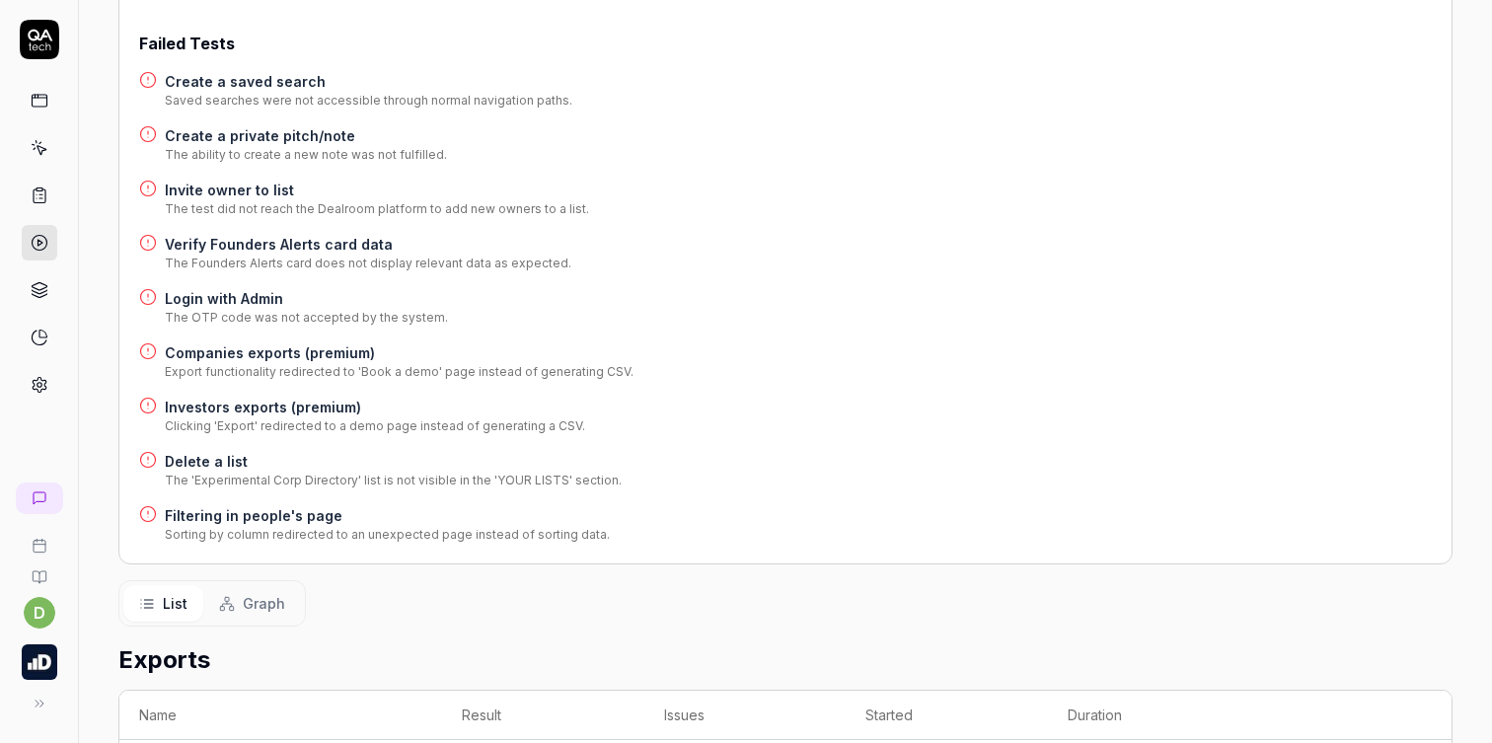
scroll to position [256, 0]
